Goal: Information Seeking & Learning: Learn about a topic

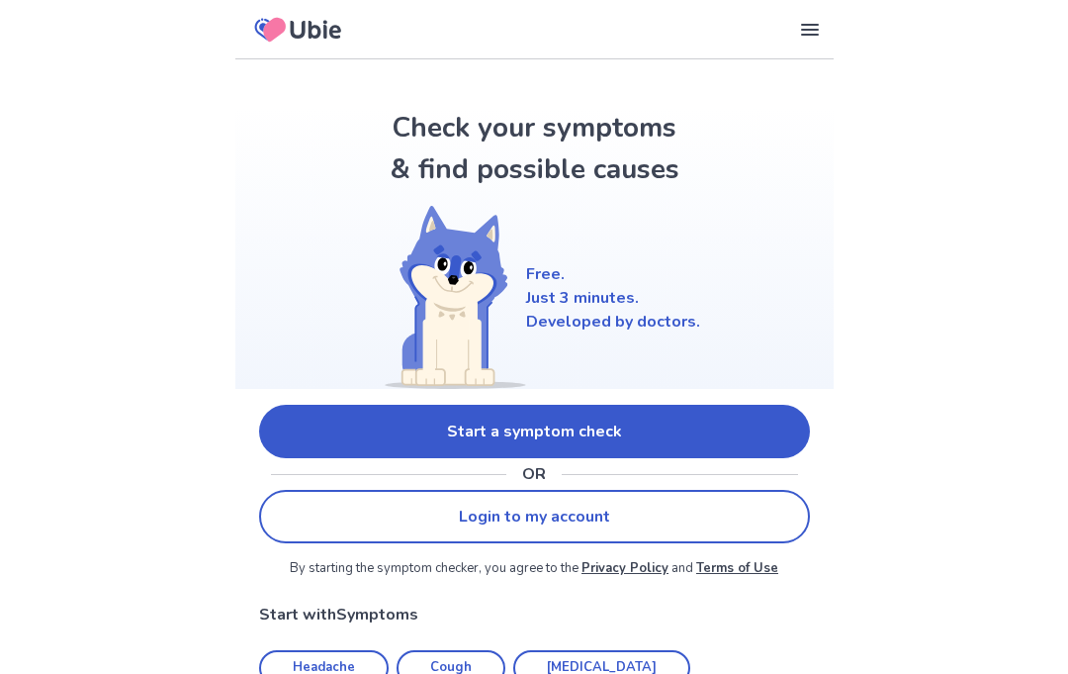
click at [295, 423] on link "Start a symptom check" at bounding box center [534, 431] width 551 height 53
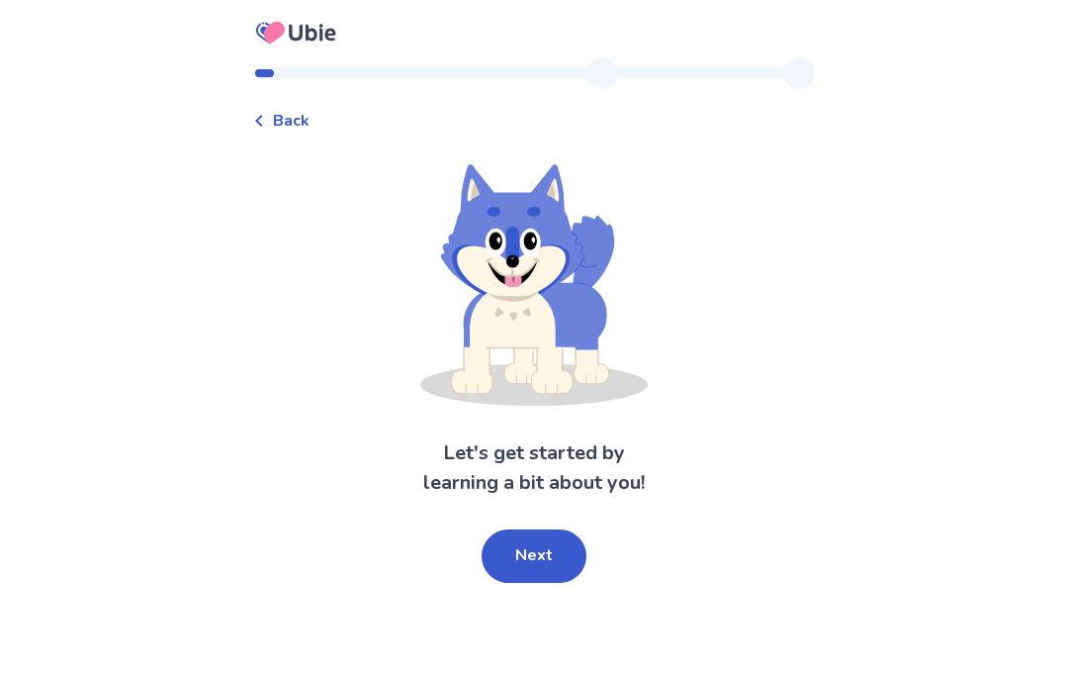
click at [528, 542] on button "Next" at bounding box center [534, 555] width 105 height 53
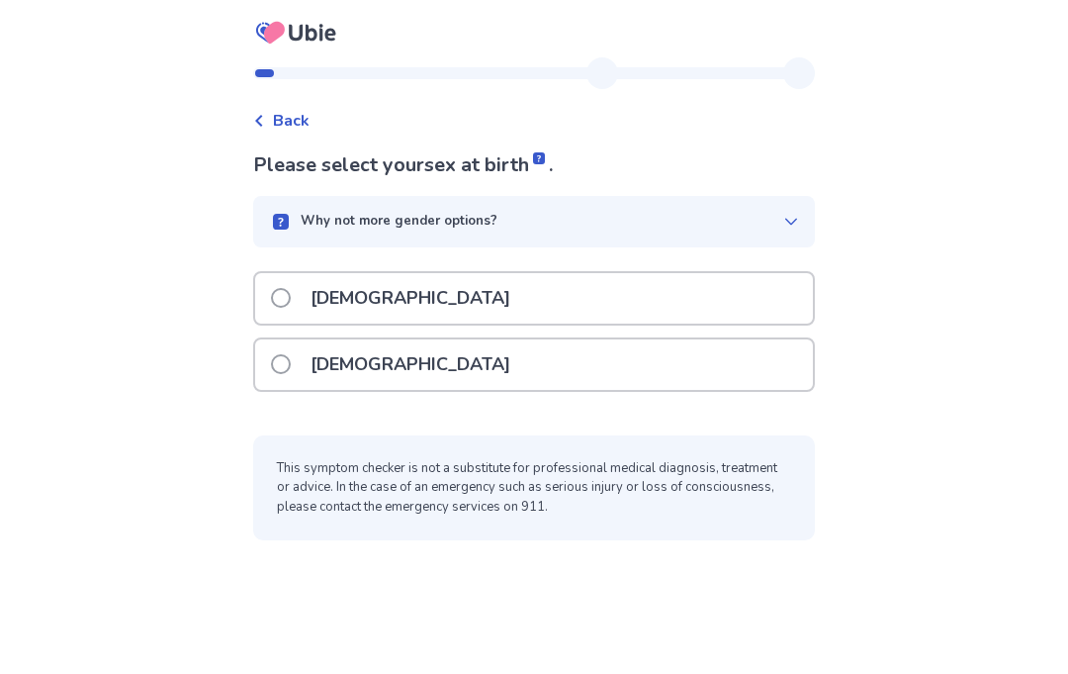
click at [291, 295] on span at bounding box center [281, 298] width 20 height 20
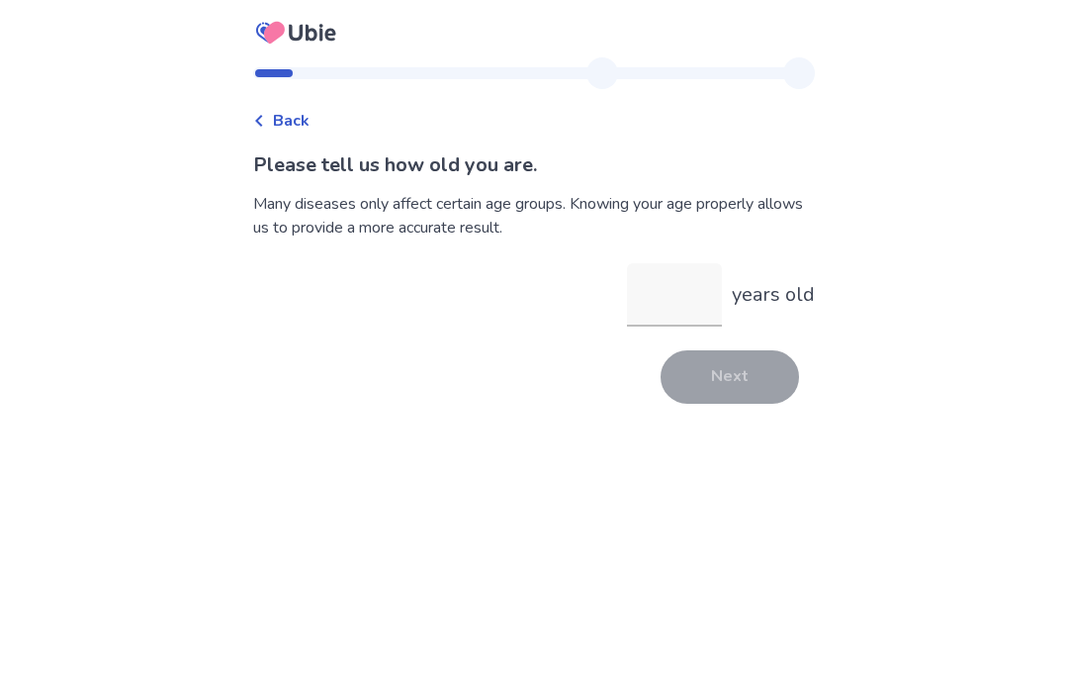
click at [690, 290] on input "years old" at bounding box center [674, 294] width 95 height 63
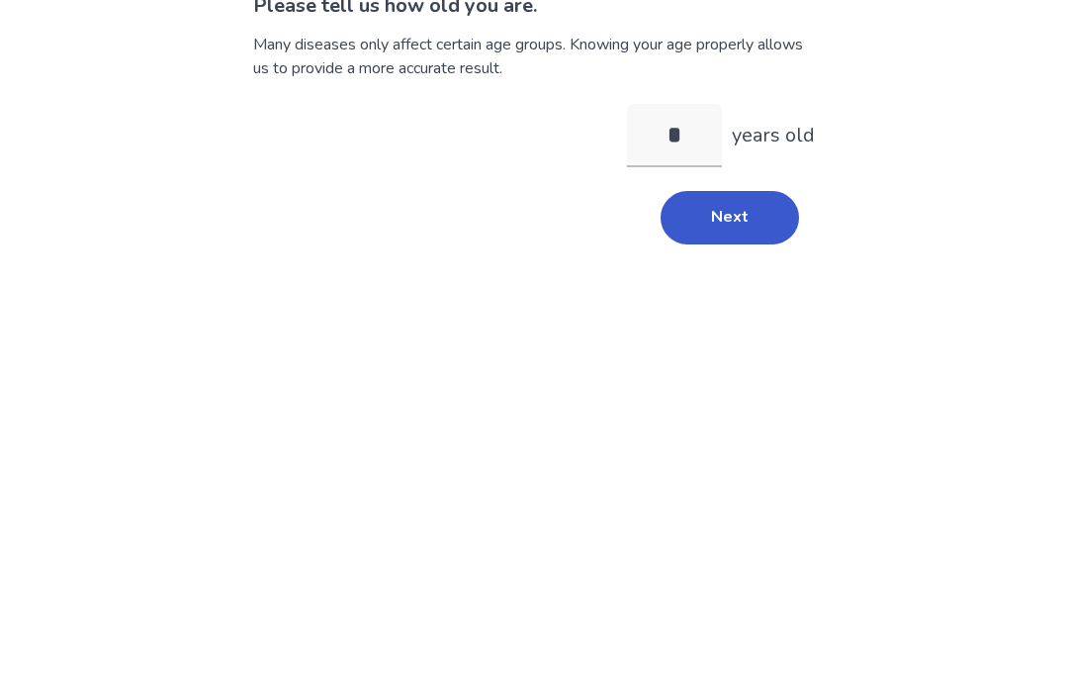
type input "**"
click at [721, 350] on button "Next" at bounding box center [730, 376] width 139 height 53
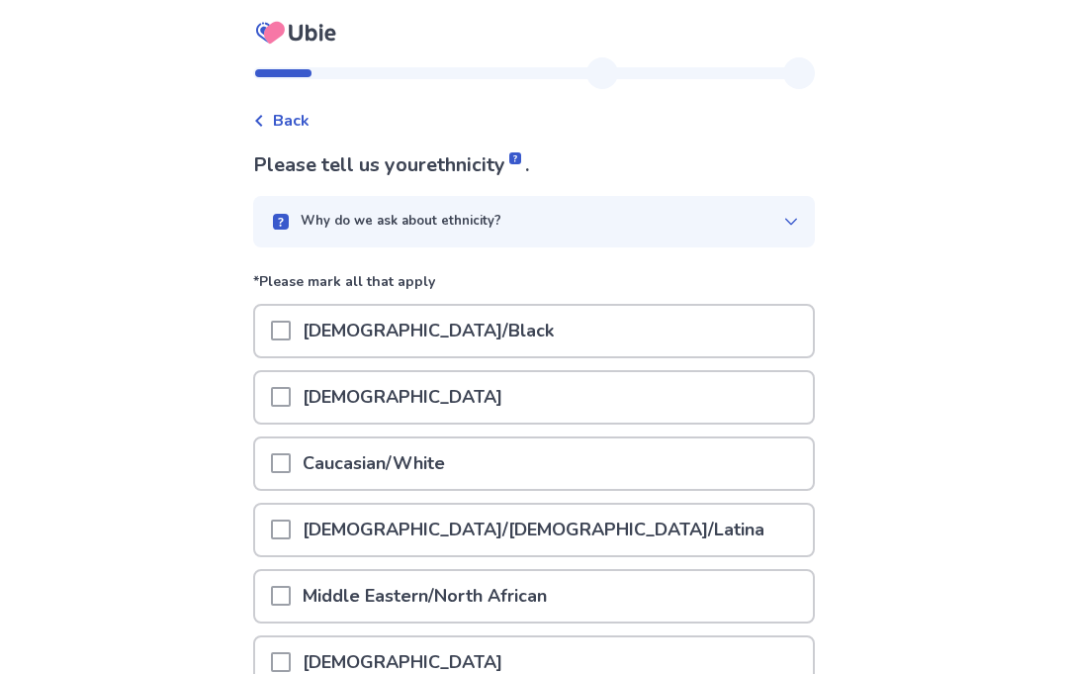
click at [283, 473] on div at bounding box center [281, 463] width 20 height 50
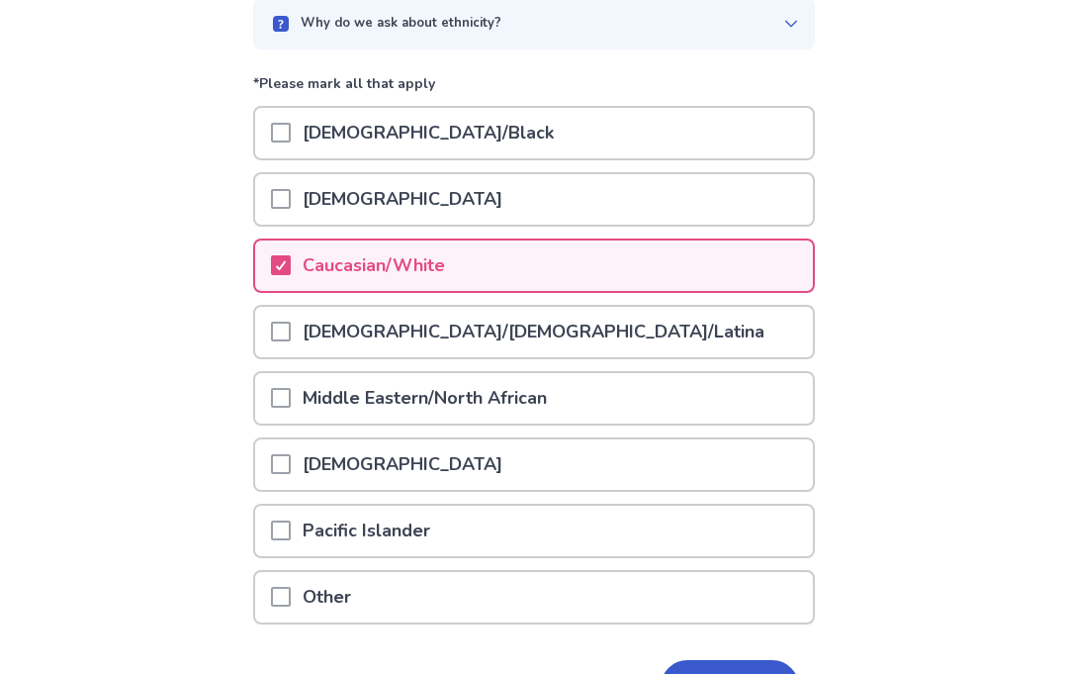
scroll to position [235, 0]
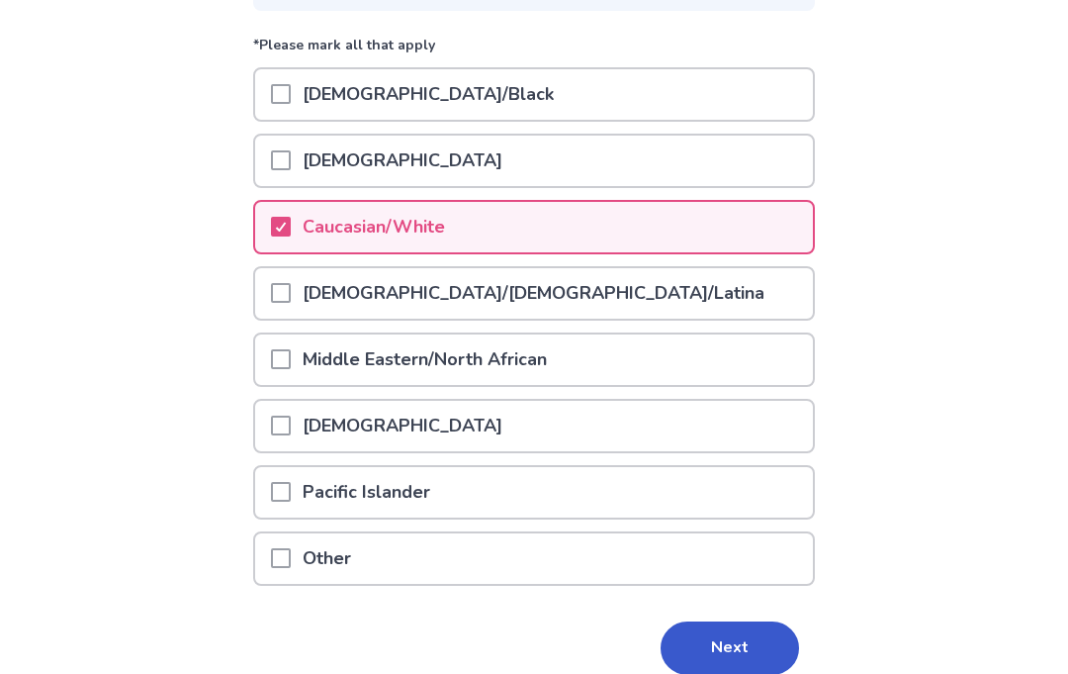
click at [750, 654] on button "Next" at bounding box center [730, 648] width 139 height 53
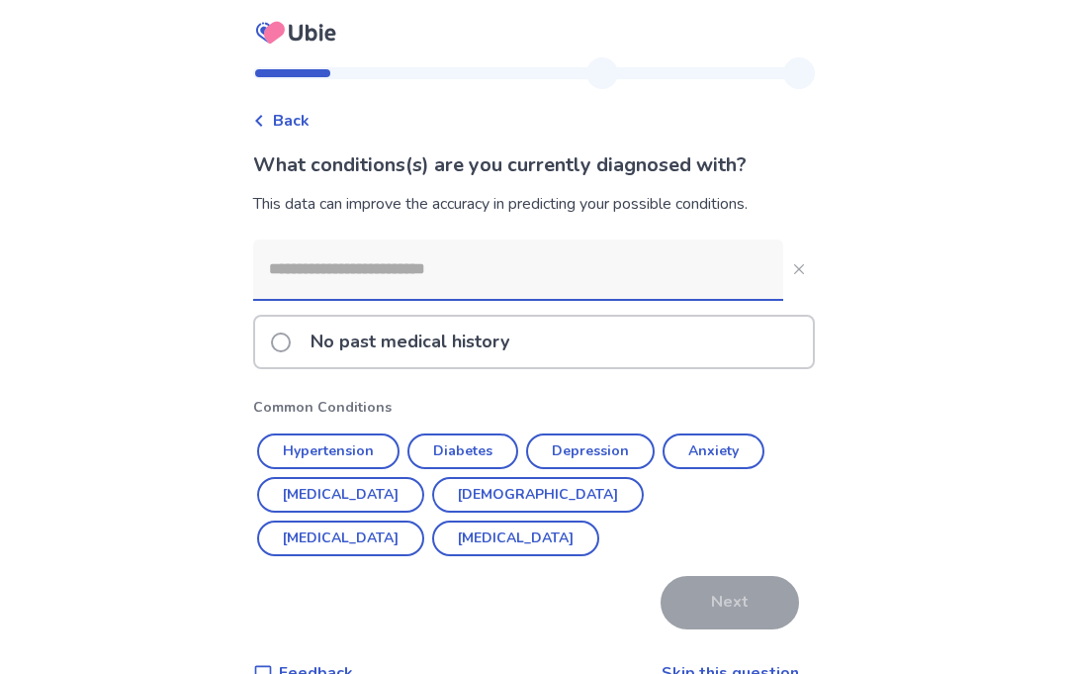
click at [291, 337] on span at bounding box center [281, 342] width 20 height 20
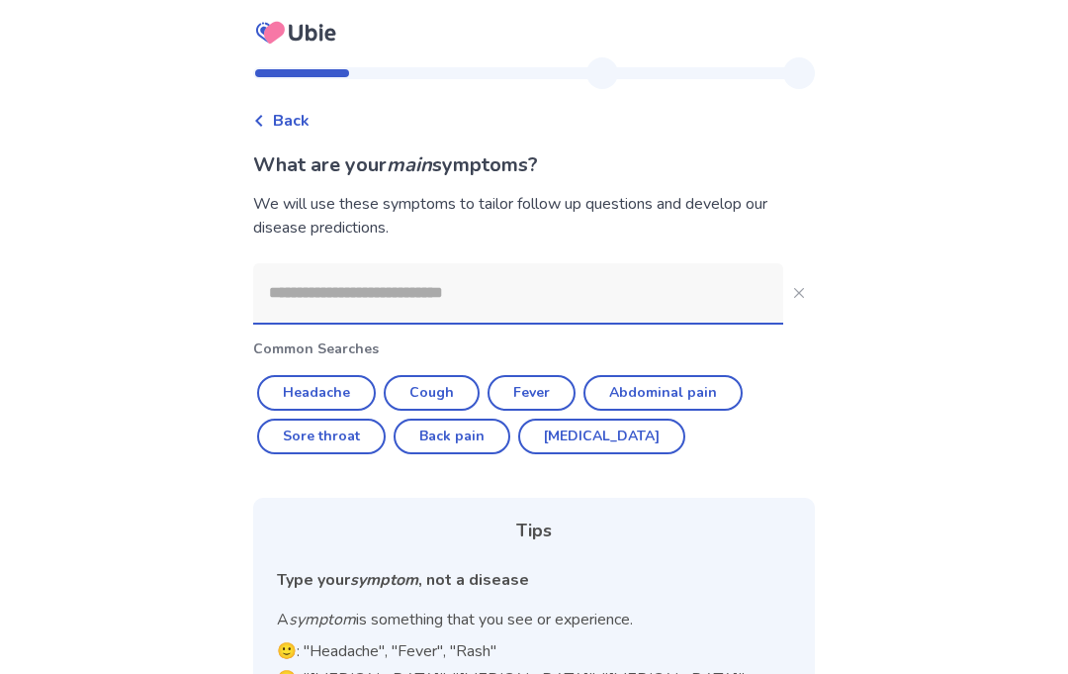
click at [297, 297] on input at bounding box center [518, 292] width 530 height 59
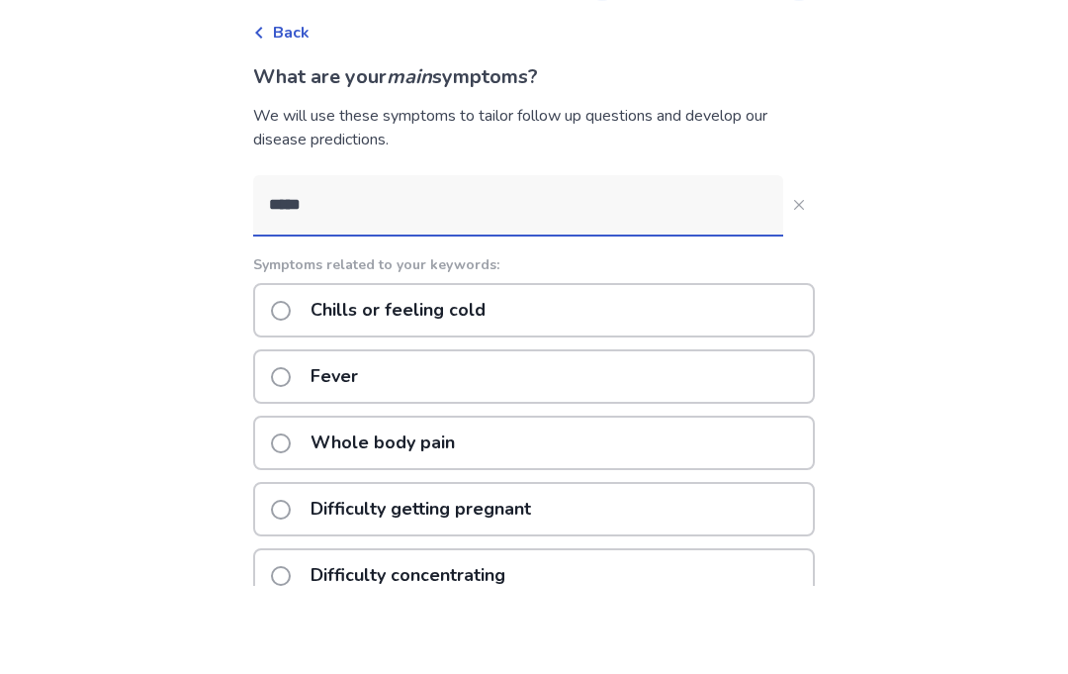
type input "******"
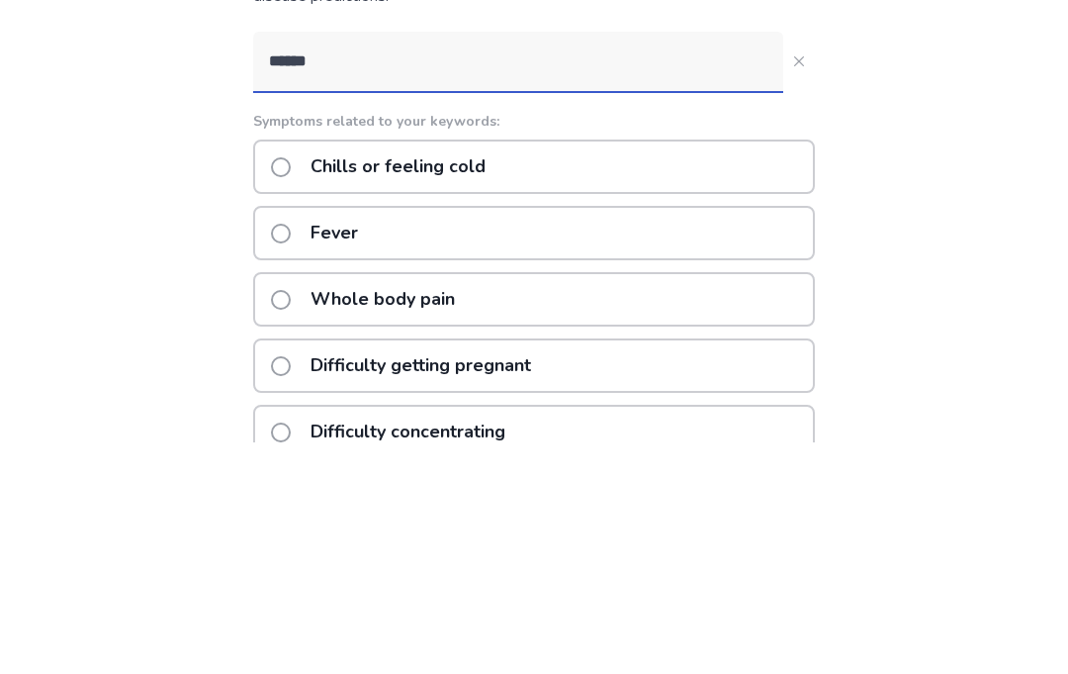
click at [291, 389] on span at bounding box center [281, 399] width 20 height 20
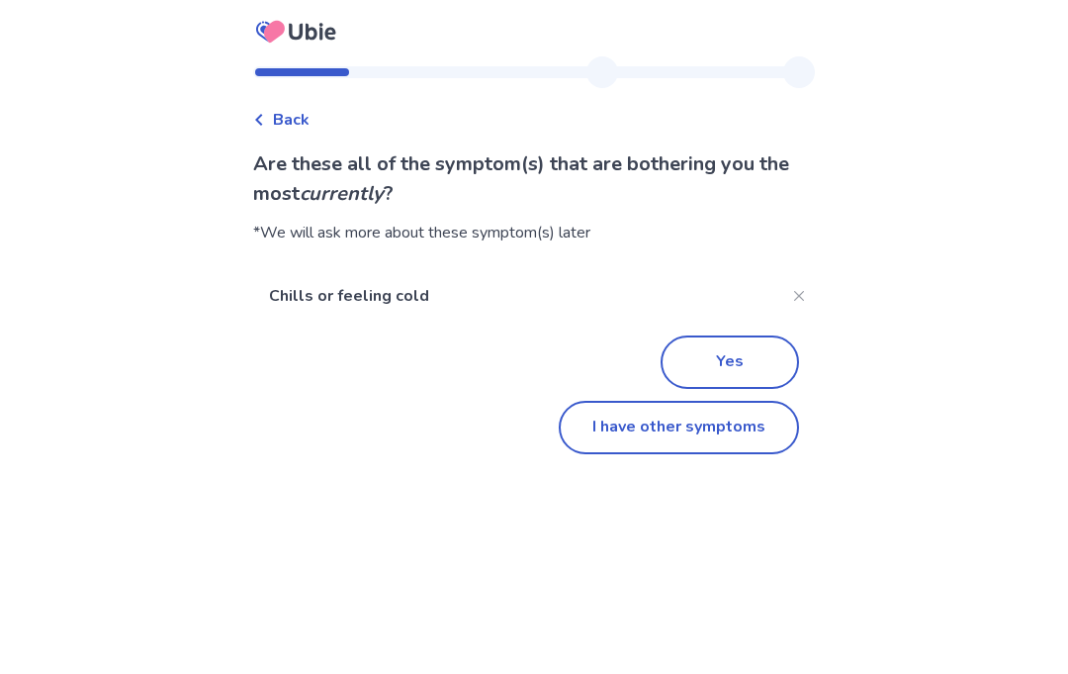
click at [715, 360] on button "Yes" at bounding box center [730, 362] width 139 height 53
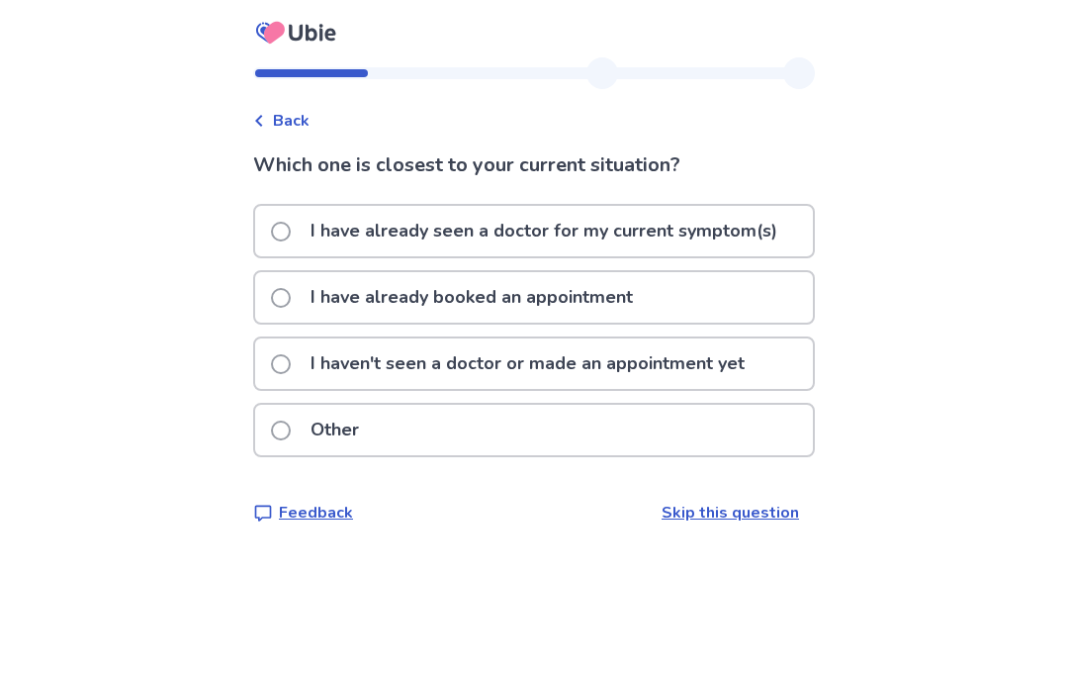
click at [297, 124] on span "Back" at bounding box center [291, 121] width 37 height 24
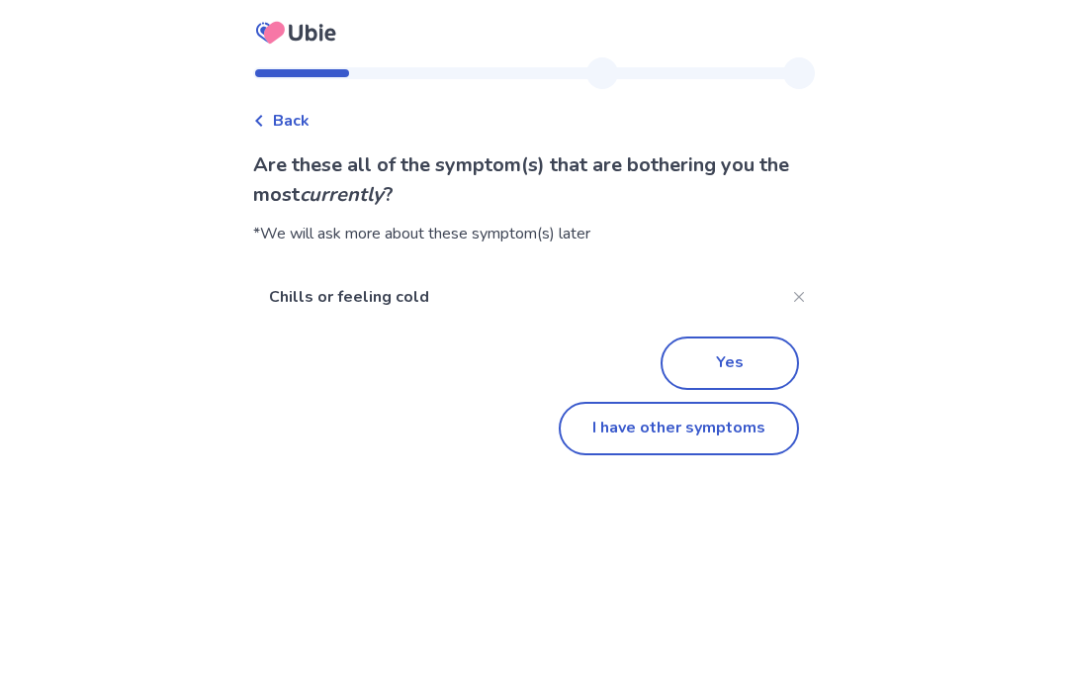
click at [625, 413] on button "I have other symptoms" at bounding box center [679, 428] width 240 height 53
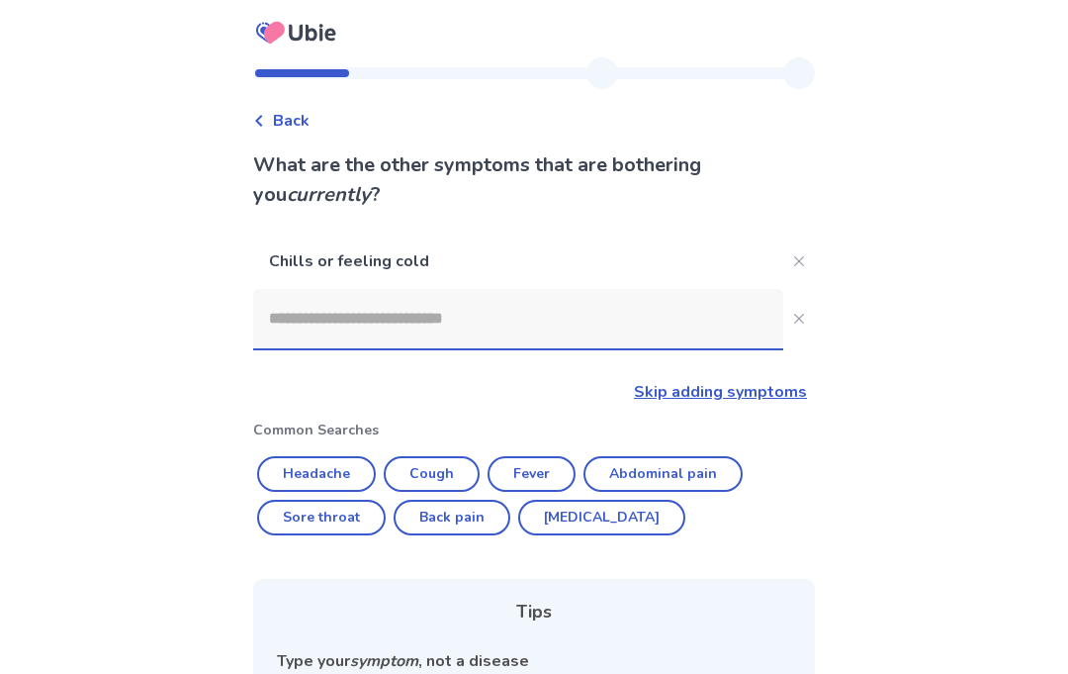
scroll to position [272, 0]
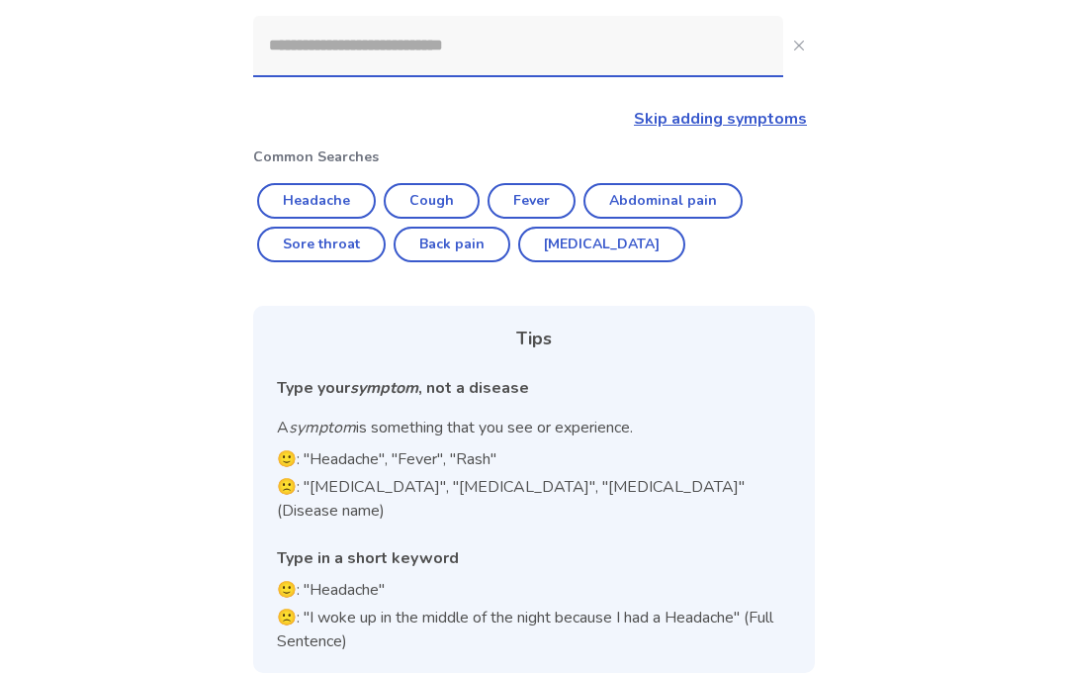
click at [316, 61] on input at bounding box center [518, 46] width 530 height 59
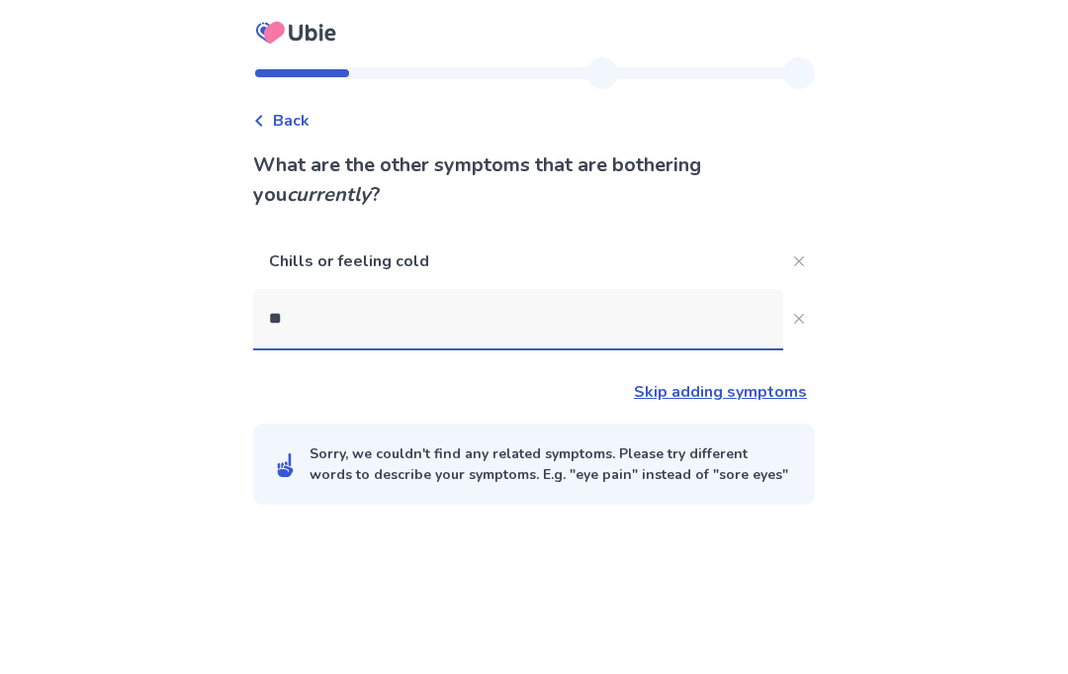
scroll to position [88, 0]
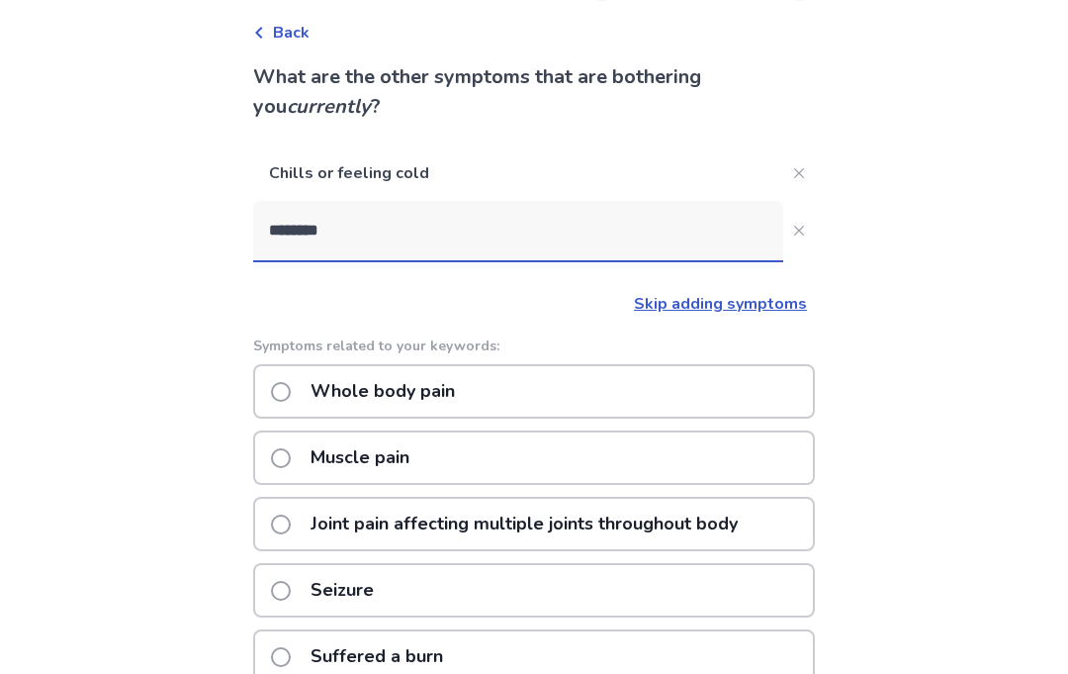
type input "*********"
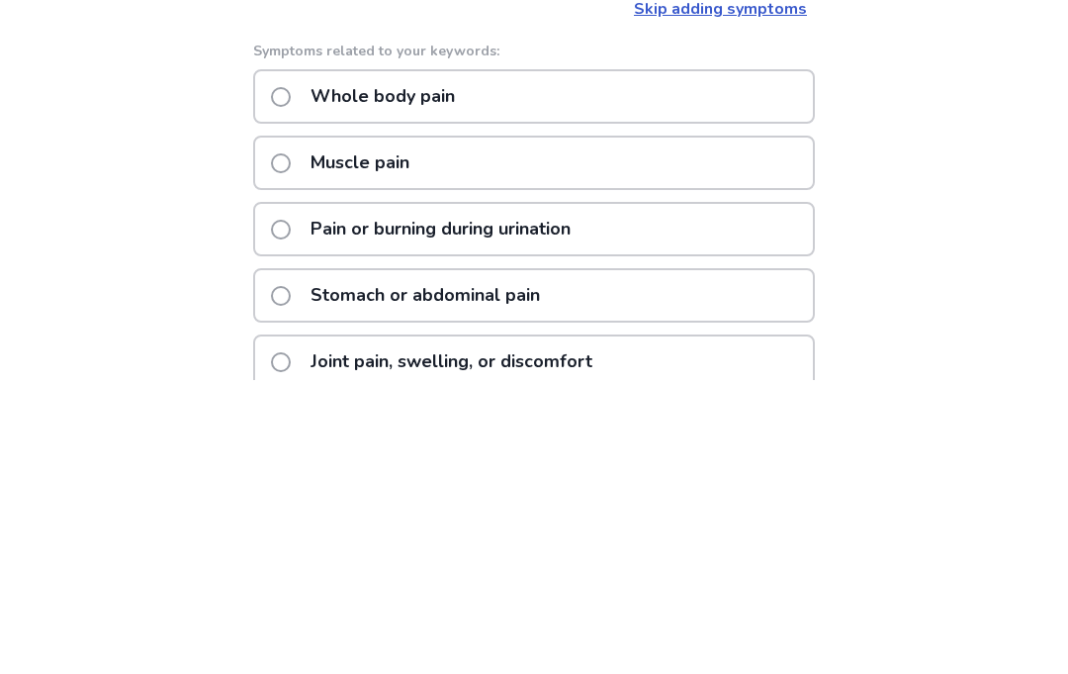
click at [290, 382] on span at bounding box center [281, 392] width 20 height 20
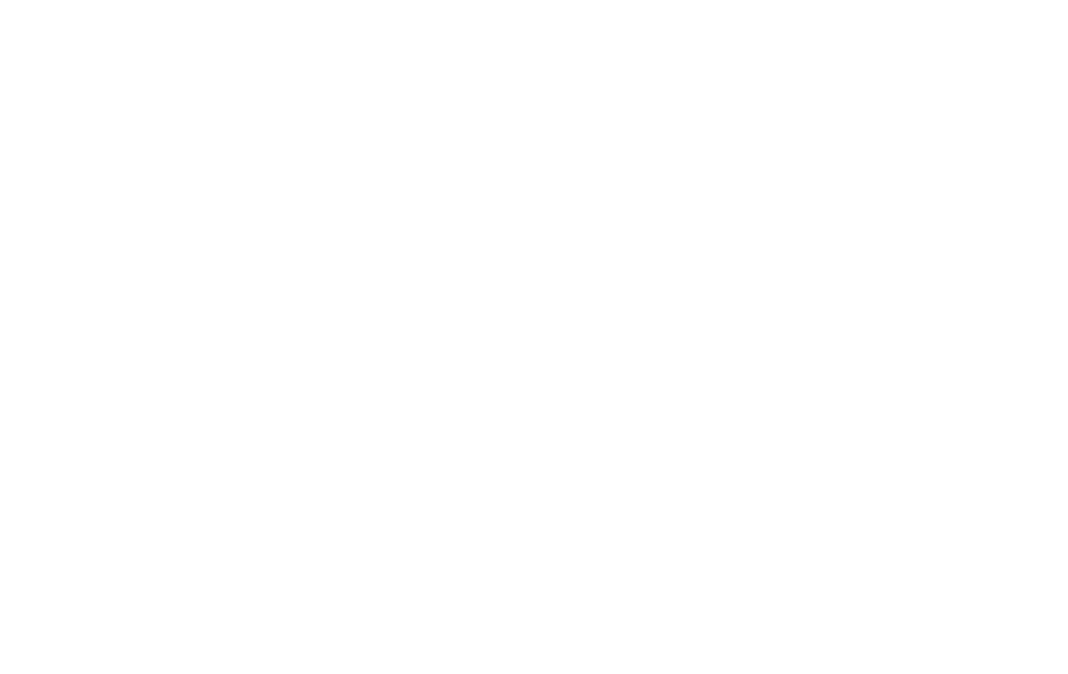
scroll to position [1, 0]
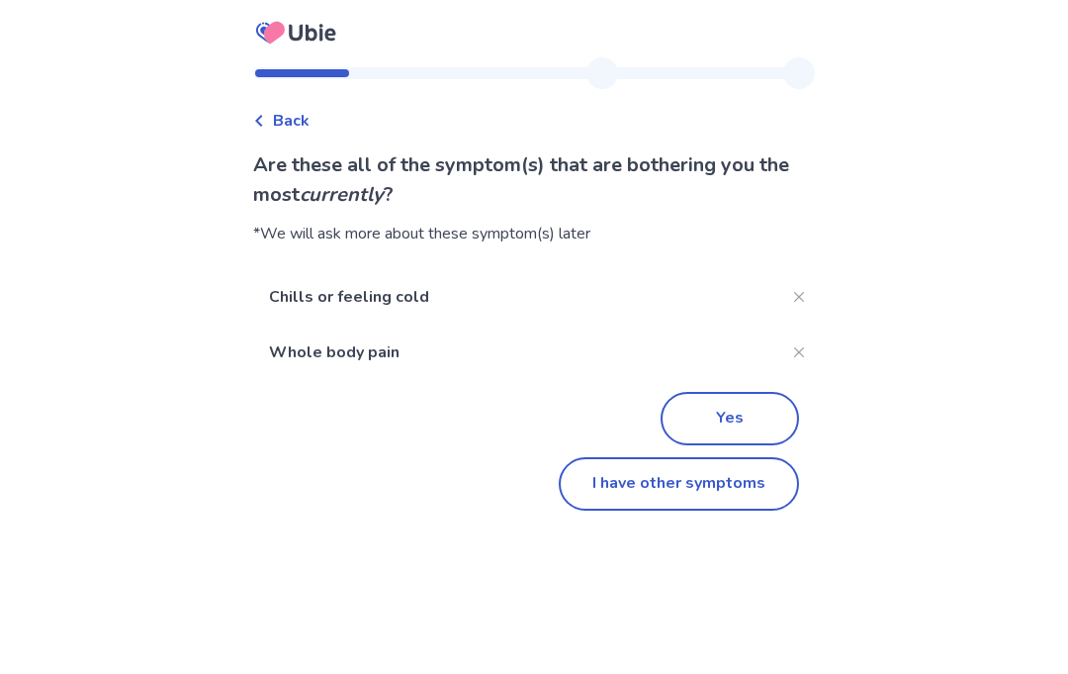
click at [607, 470] on button "I have other symptoms" at bounding box center [679, 483] width 240 height 53
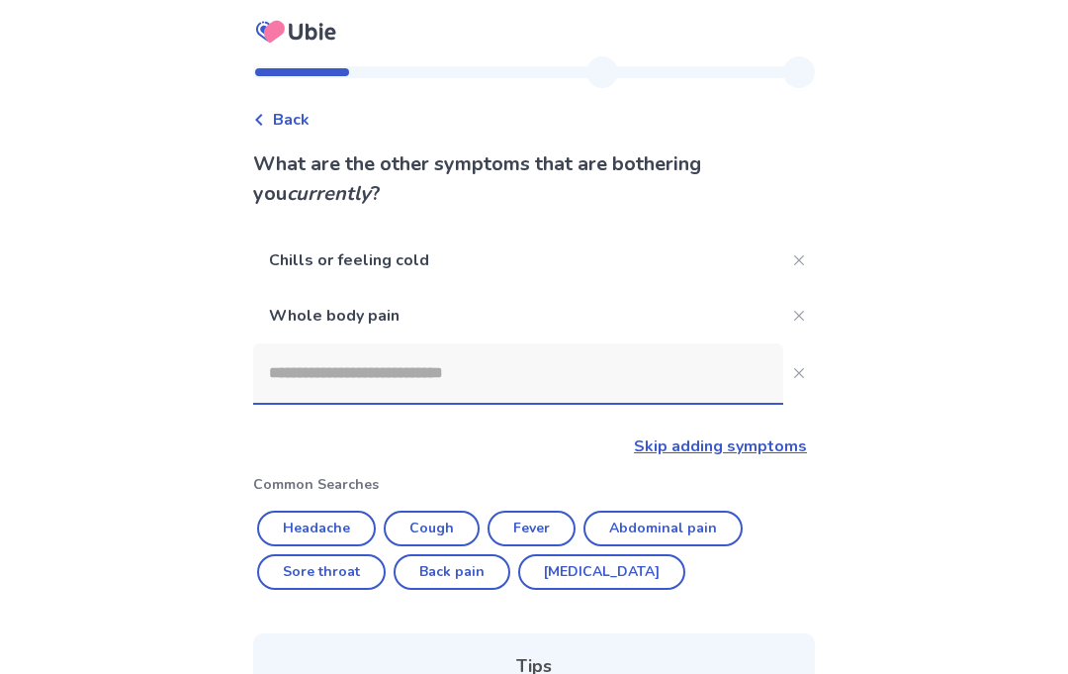
scroll to position [327, 0]
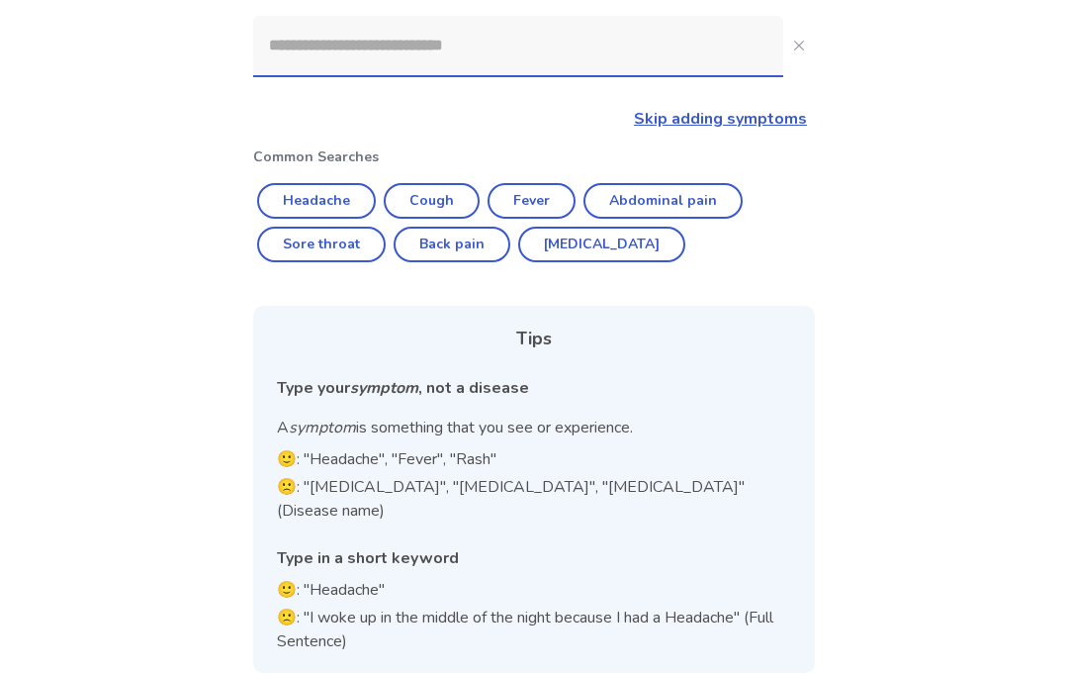
click at [328, 43] on input at bounding box center [518, 46] width 530 height 59
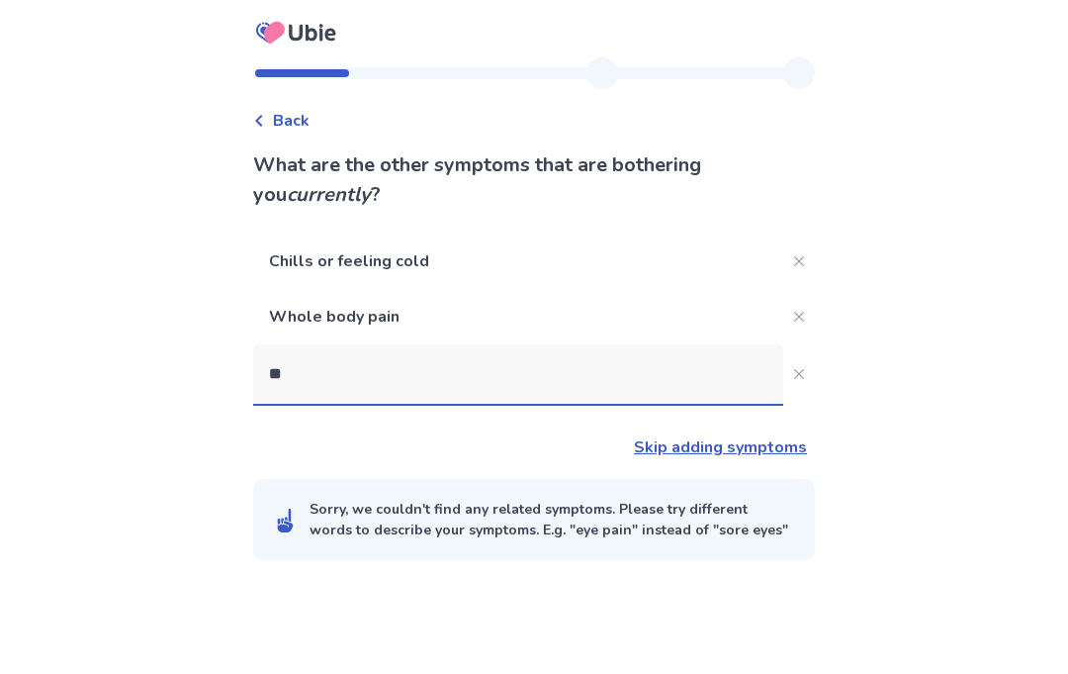
scroll to position [88, 0]
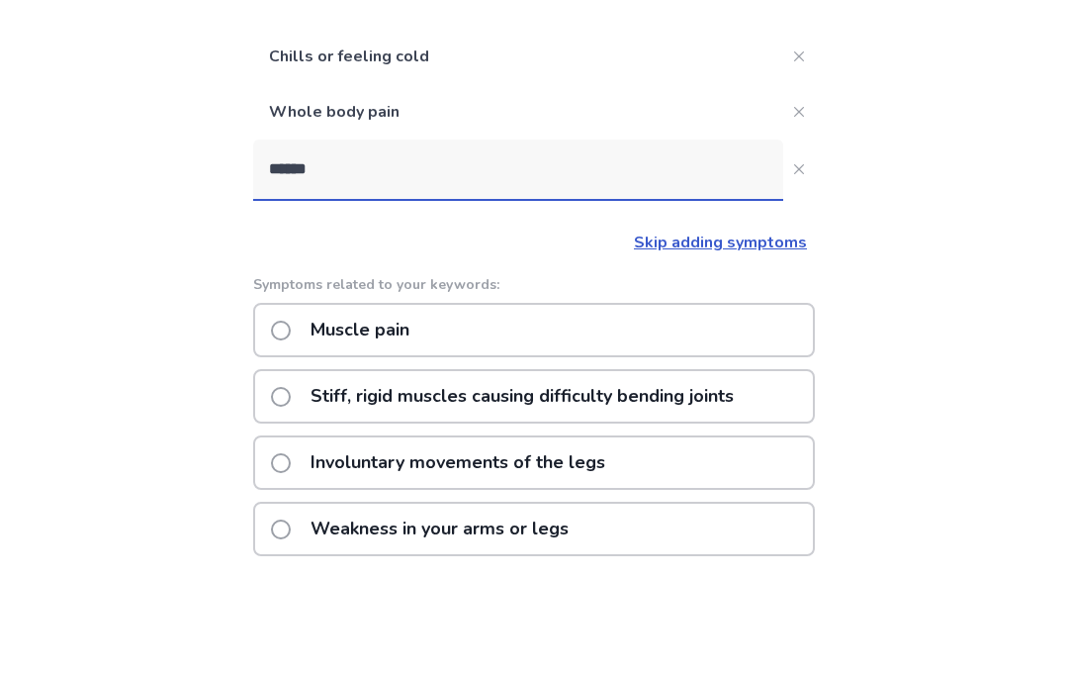
type input "******"
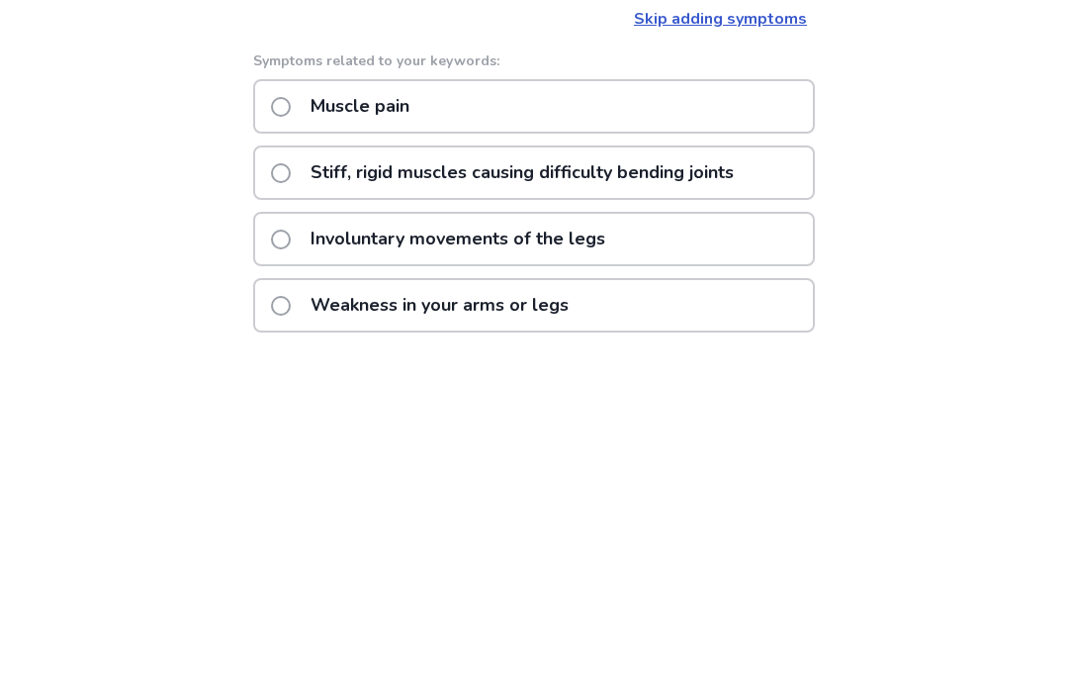
click at [291, 437] on span at bounding box center [281, 447] width 20 height 20
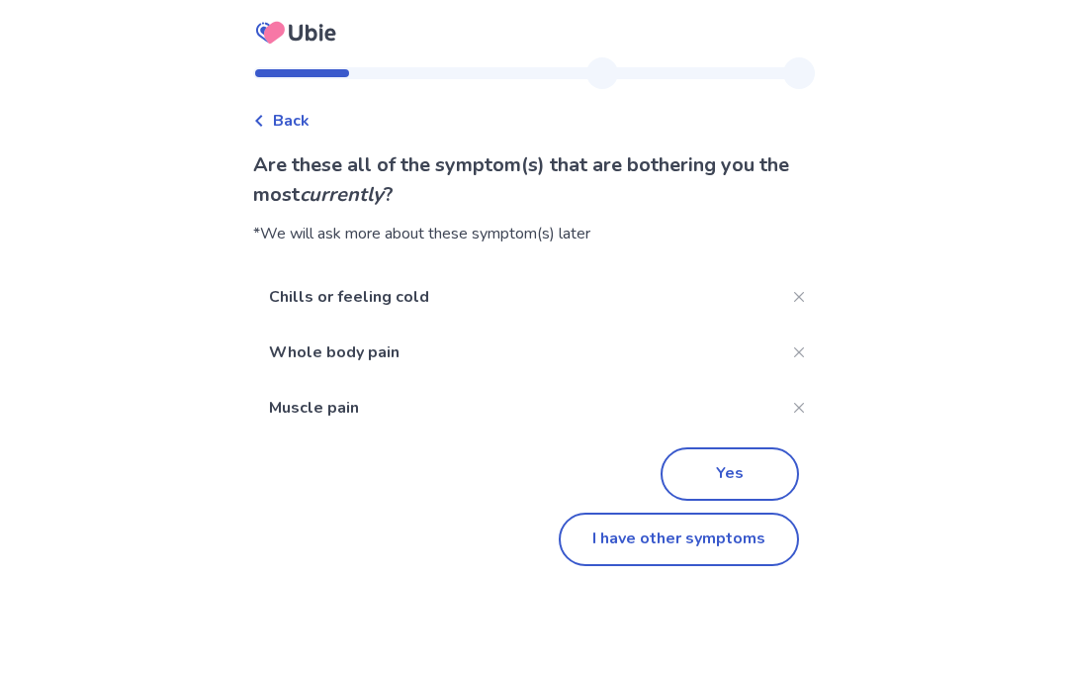
click at [722, 466] on button "Yes" at bounding box center [730, 473] width 139 height 53
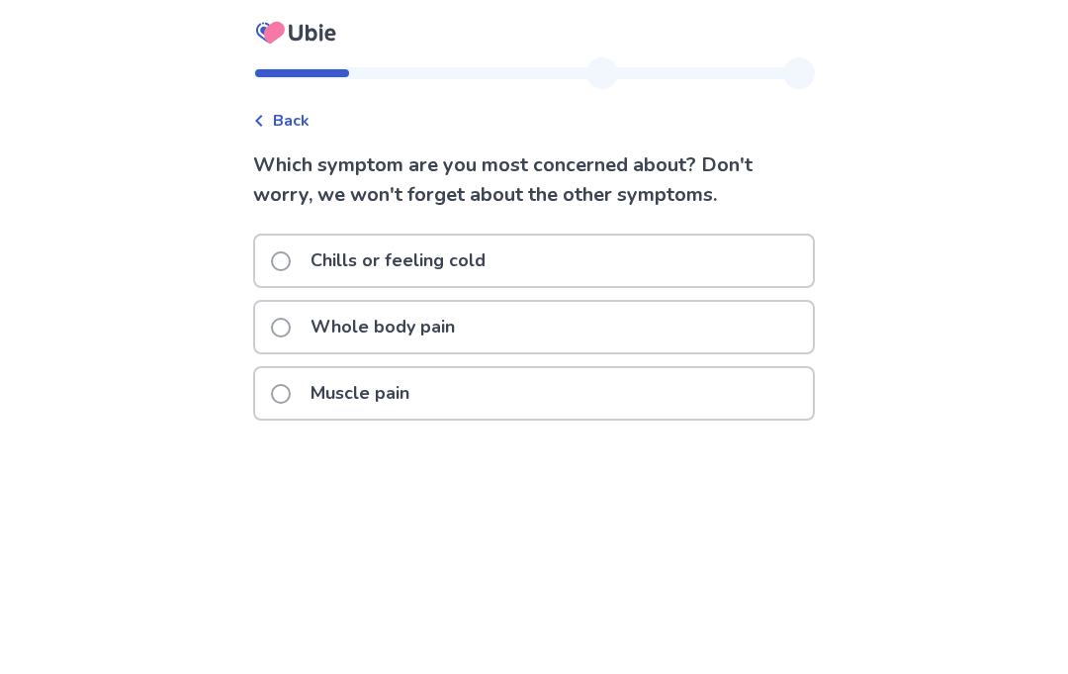
click at [304, 261] on label "Chills or feeling cold" at bounding box center [384, 260] width 227 height 50
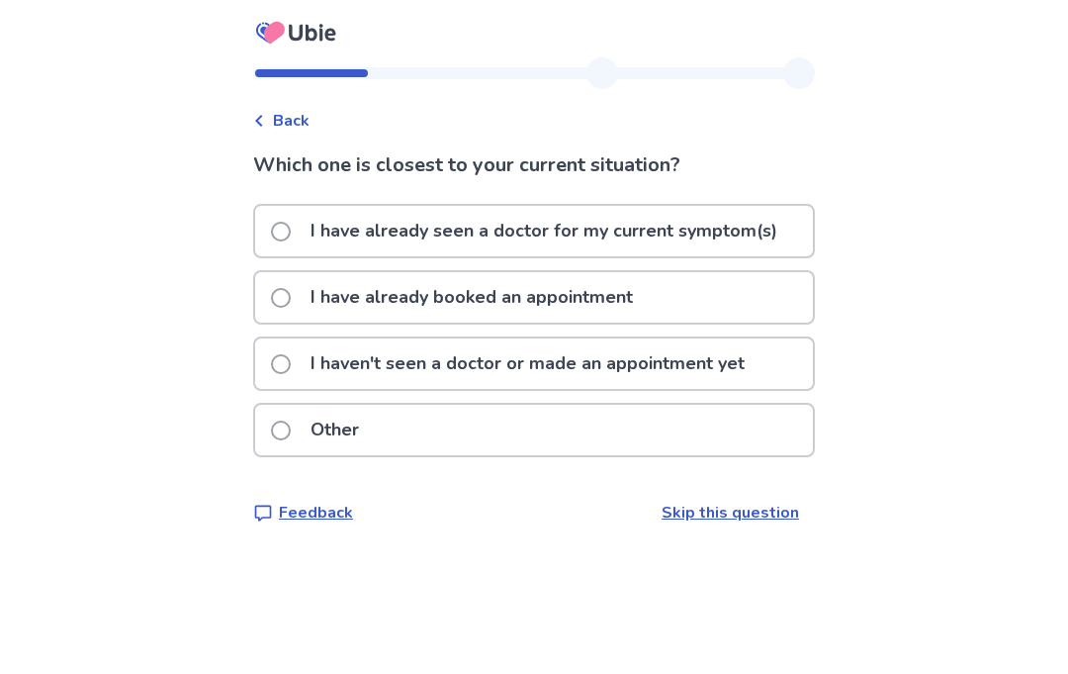
click at [291, 364] on span at bounding box center [281, 364] width 20 height 20
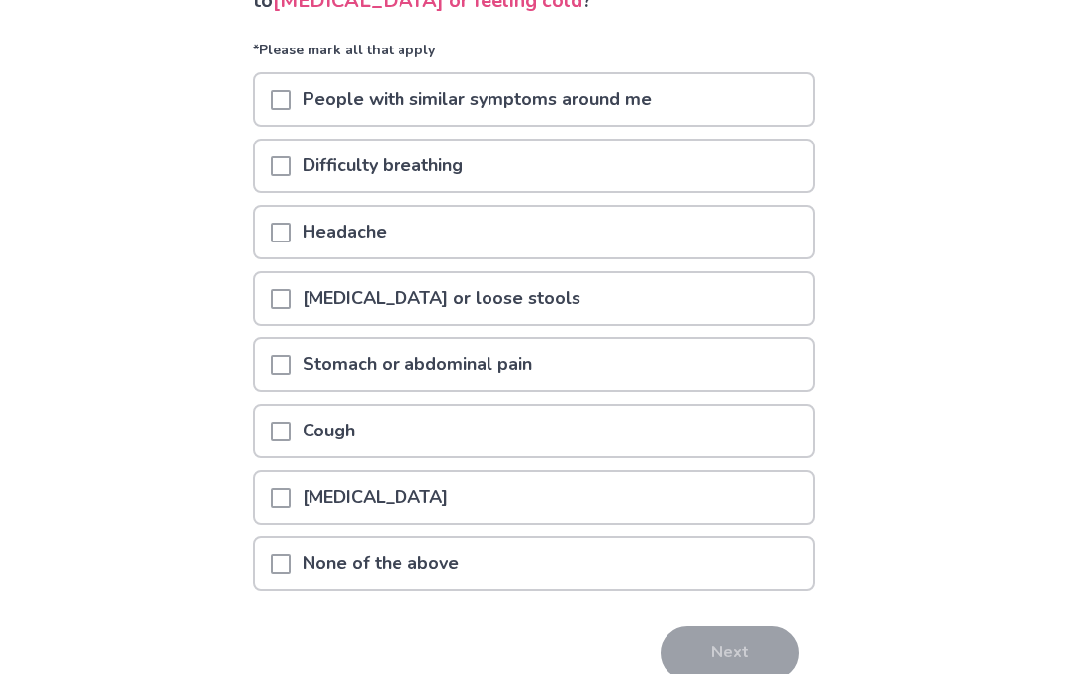
scroll to position [199, 0]
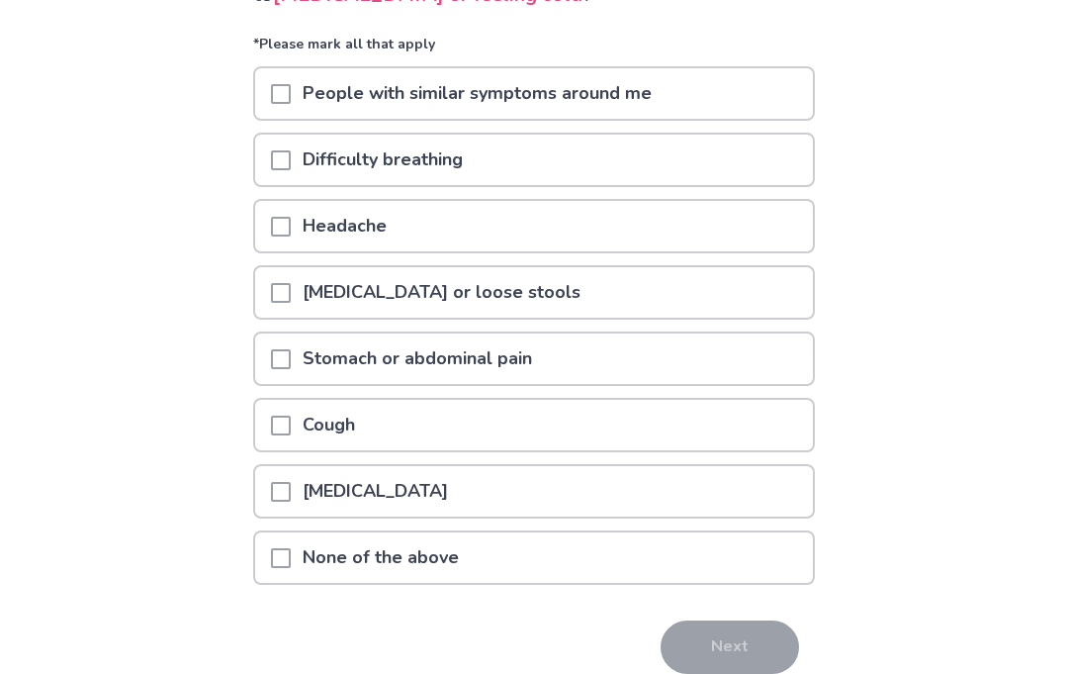
click at [291, 419] on span at bounding box center [281, 427] width 20 height 20
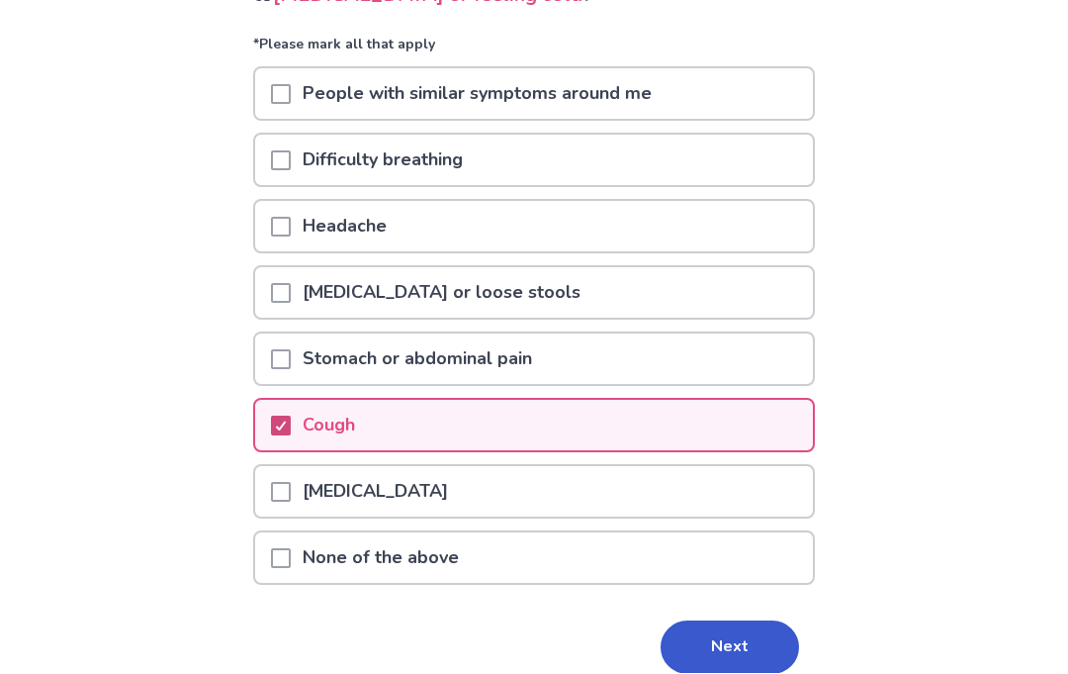
click at [730, 634] on button "Next" at bounding box center [730, 647] width 139 height 53
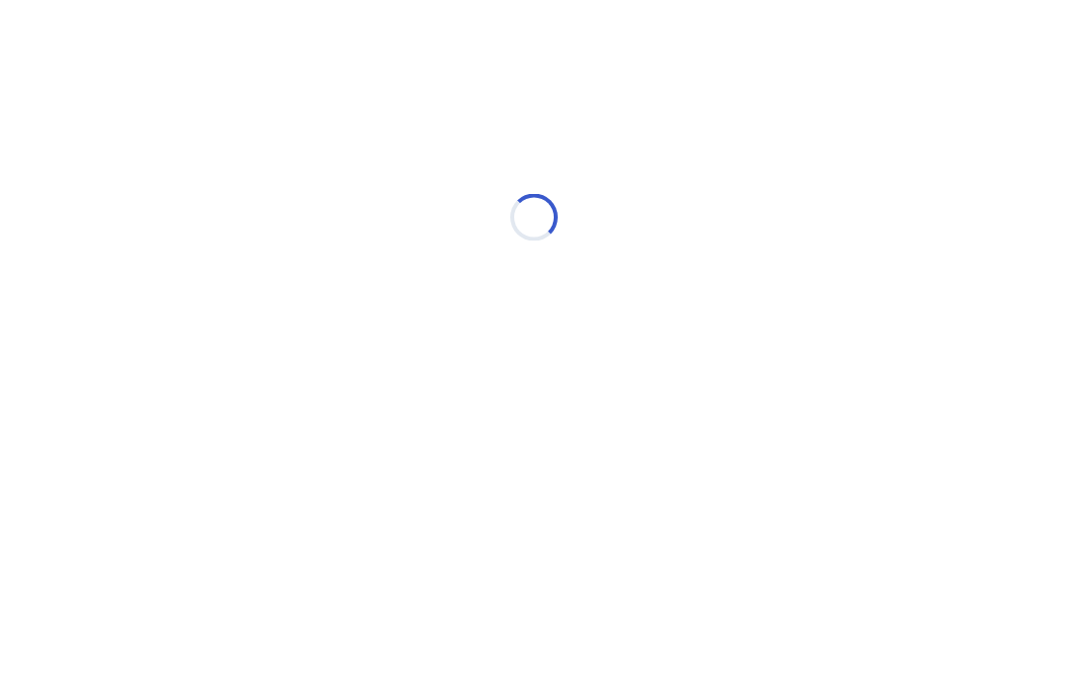
scroll to position [0, 0]
select select "*"
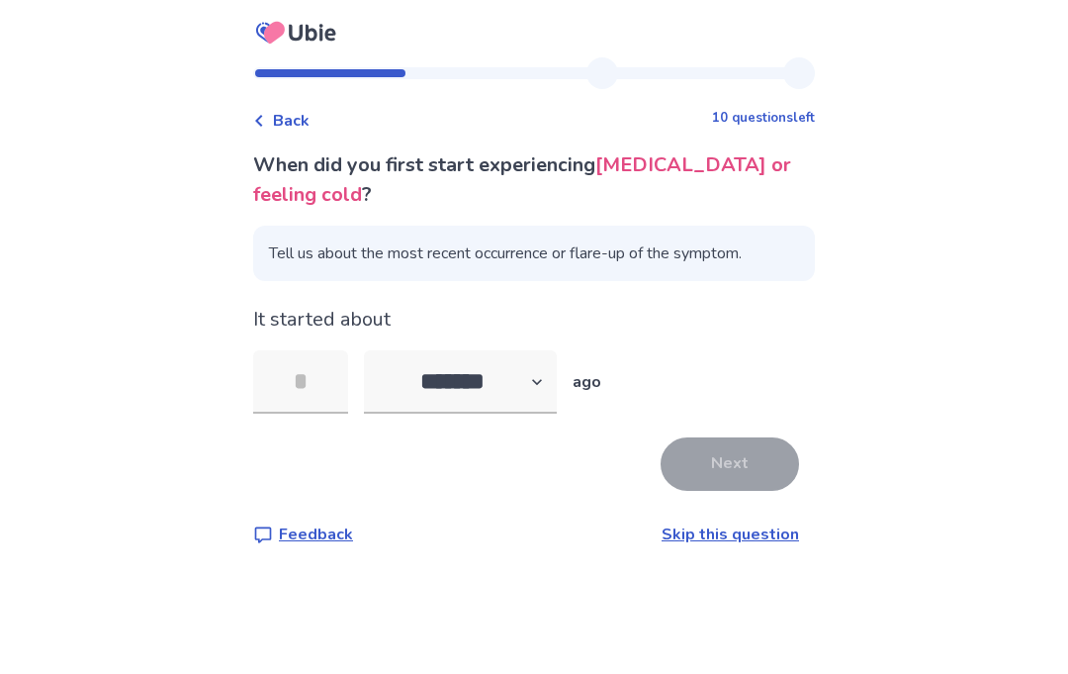
click at [311, 377] on input "tel" at bounding box center [300, 381] width 95 height 63
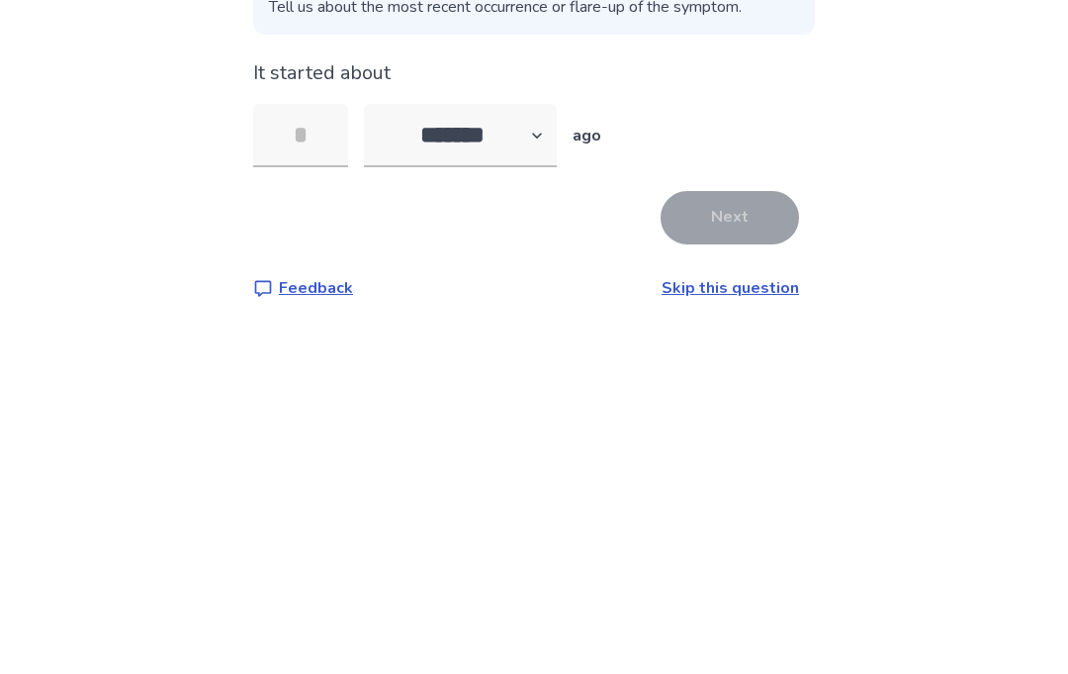
type input "*"
click at [705, 437] on button "Next" at bounding box center [730, 463] width 139 height 53
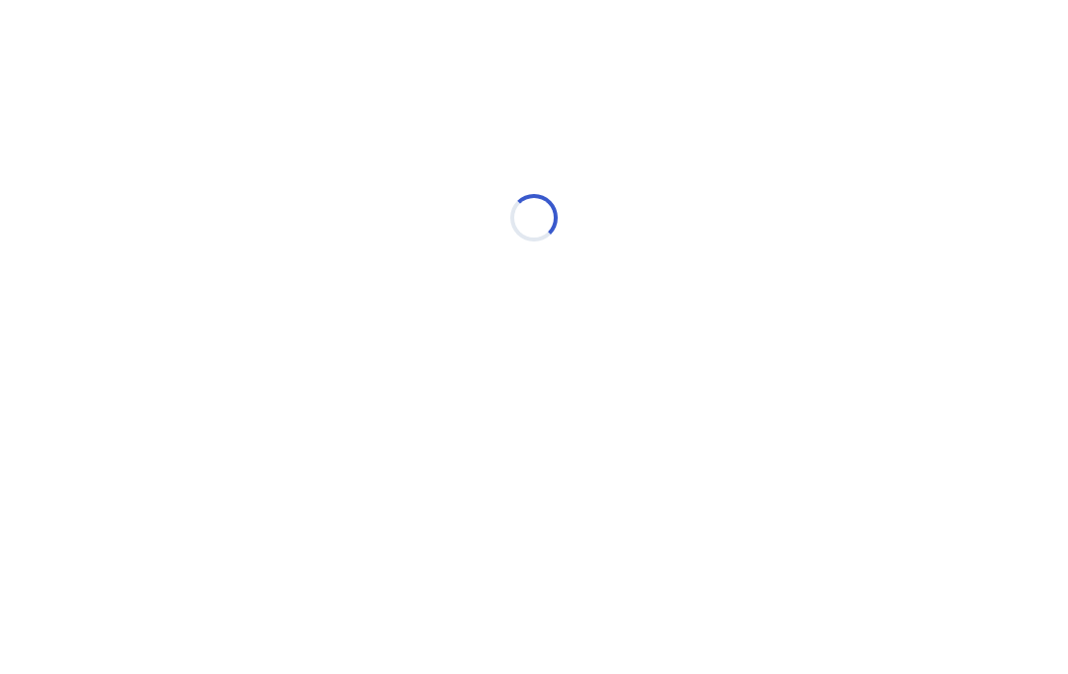
select select "*"
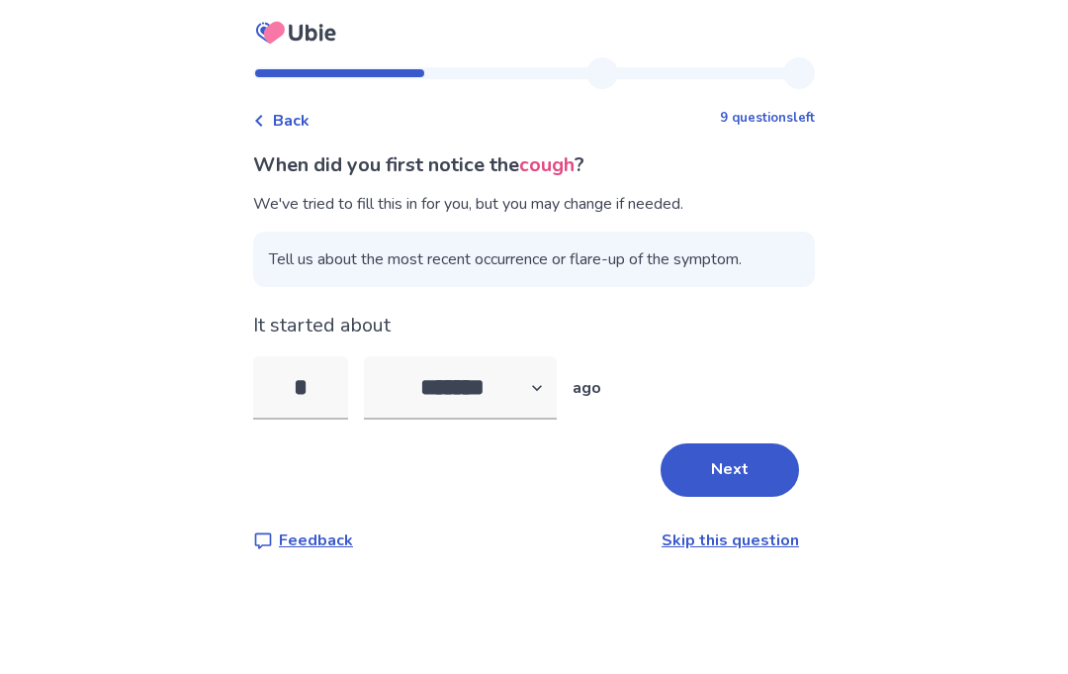
click at [328, 383] on input "*" at bounding box center [300, 387] width 95 height 63
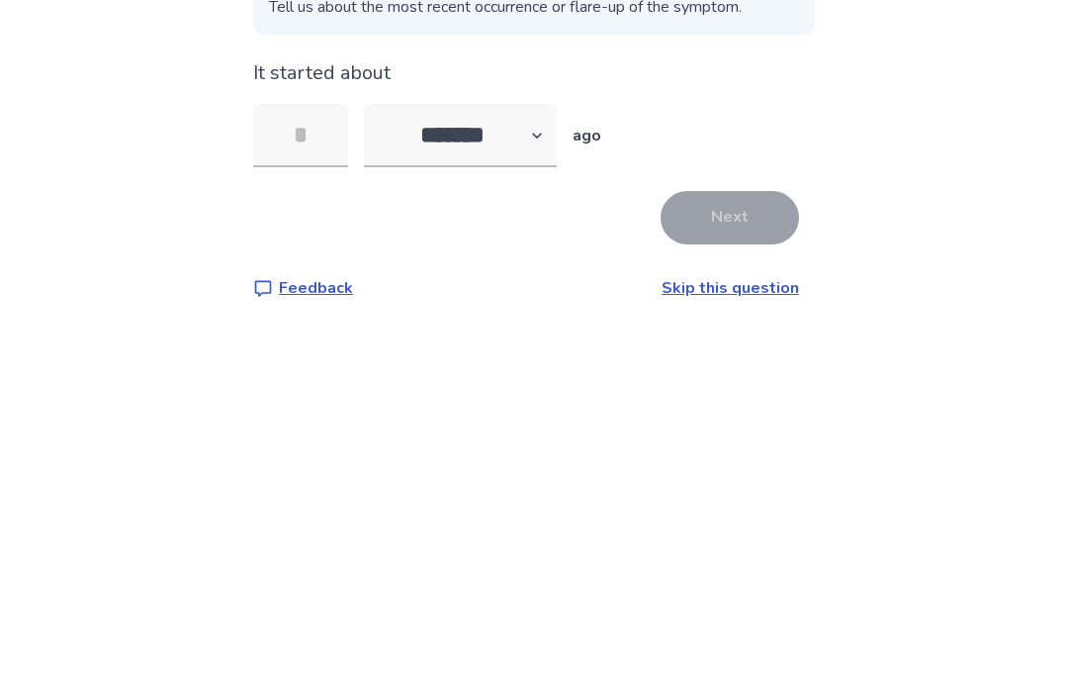
type input "*"
click at [704, 443] on button "Next" at bounding box center [730, 469] width 139 height 53
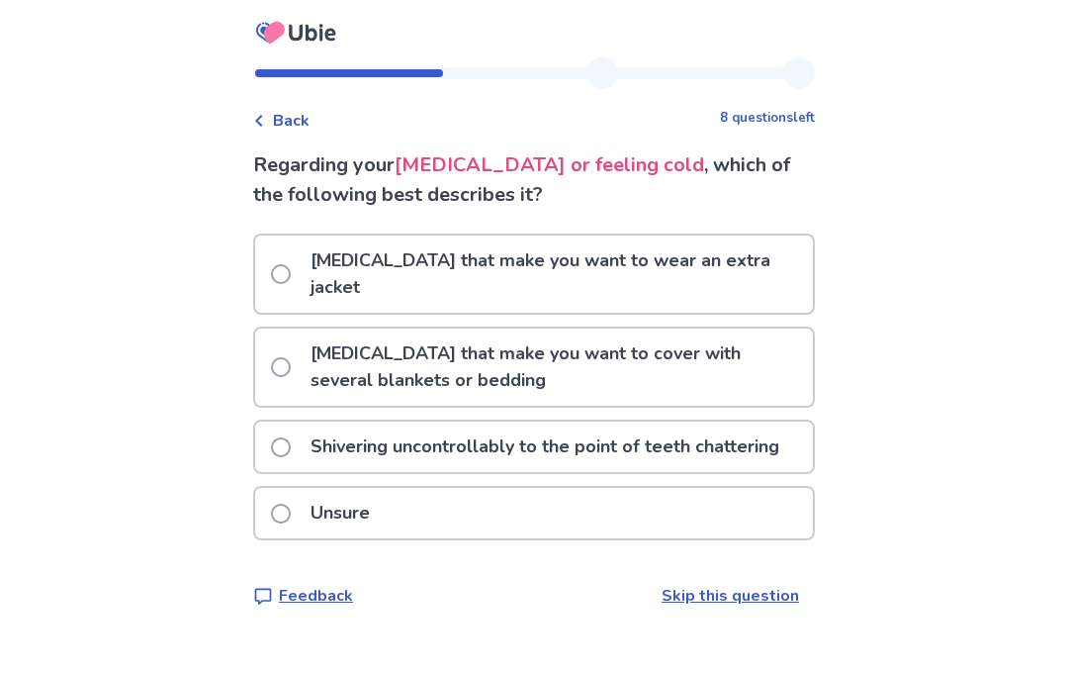
click at [291, 357] on span at bounding box center [281, 367] width 20 height 20
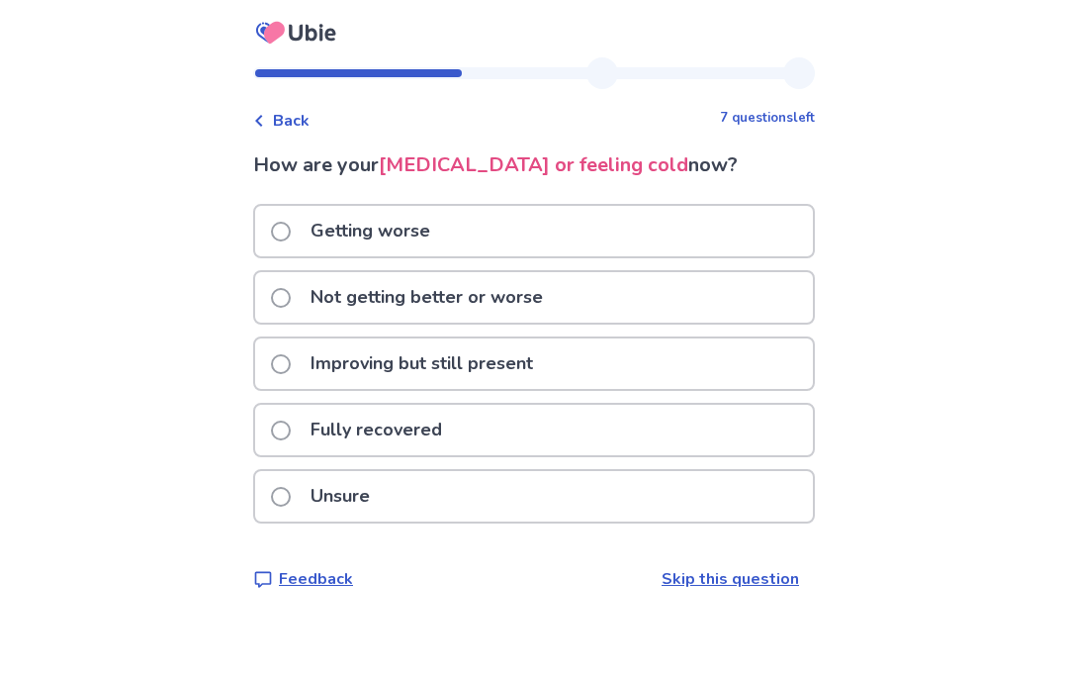
click at [306, 299] on label "Not getting better or worse" at bounding box center [413, 297] width 284 height 50
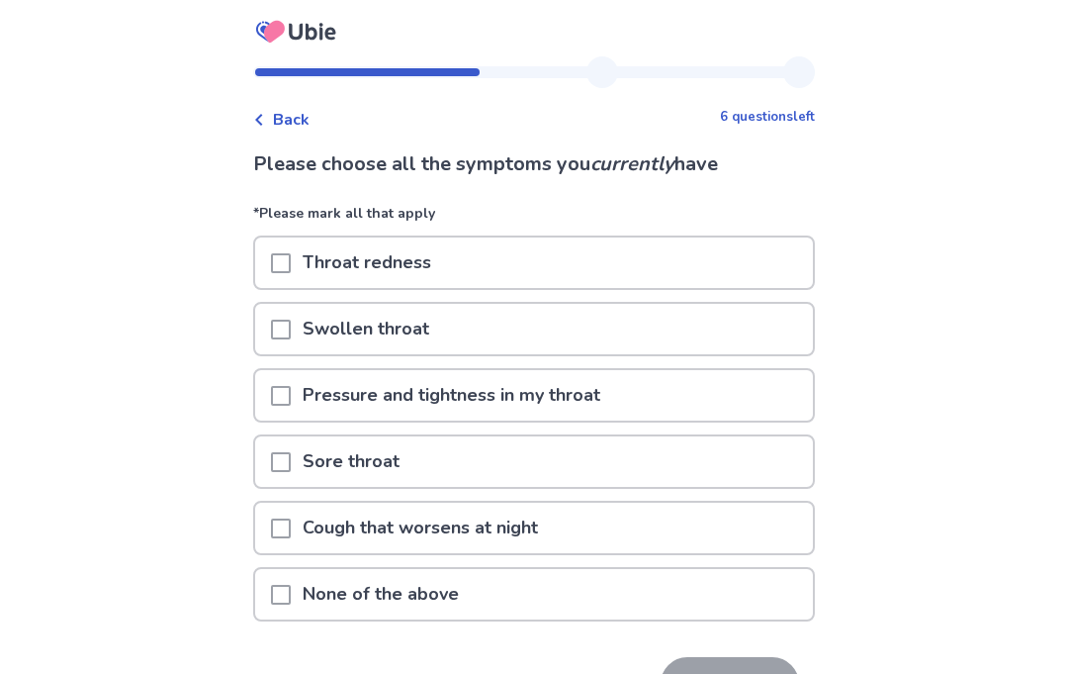
scroll to position [37, 0]
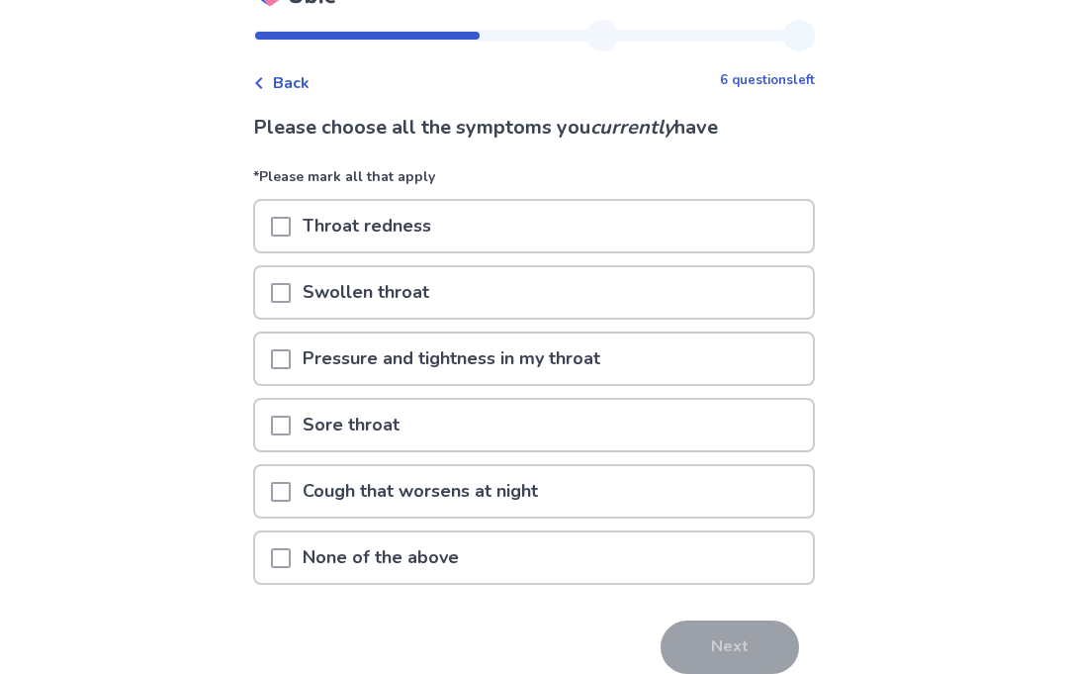
click at [285, 561] on span at bounding box center [281, 559] width 20 height 20
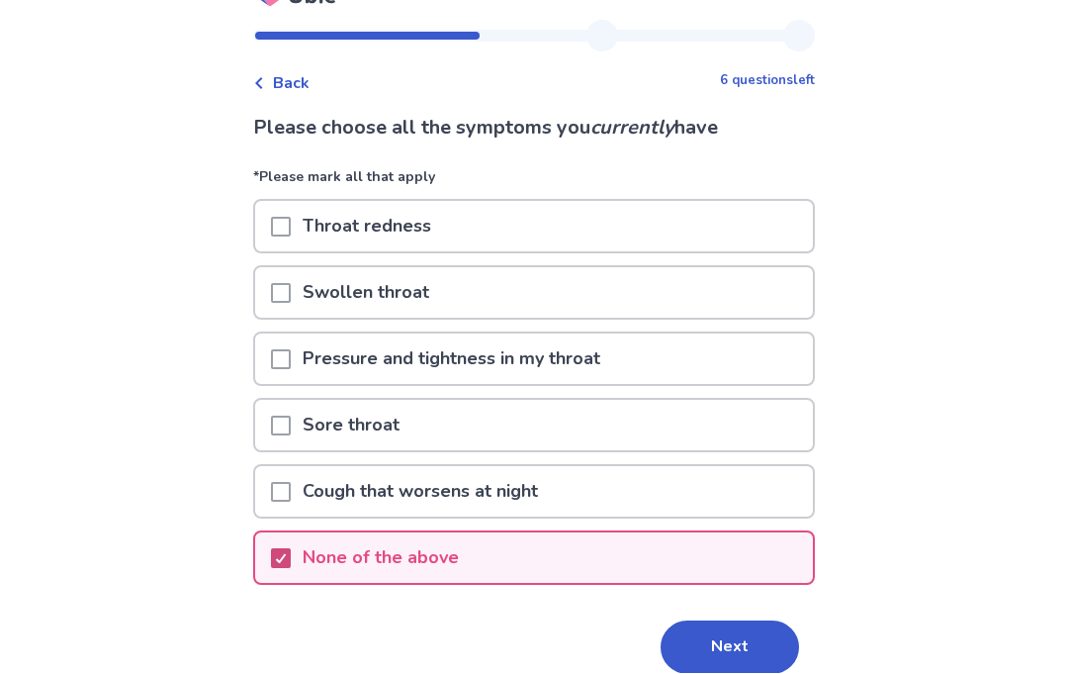
click at [724, 623] on button "Next" at bounding box center [730, 647] width 139 height 53
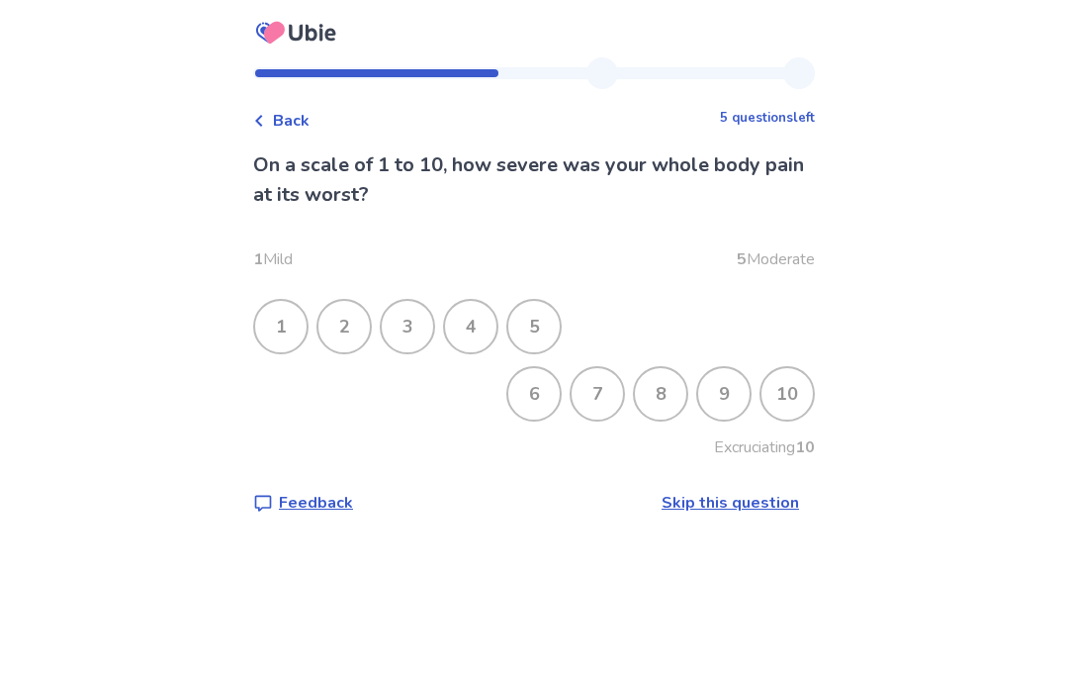
click at [528, 391] on div "6" at bounding box center [534, 393] width 51 height 51
click at [524, 397] on div "6" at bounding box center [534, 393] width 51 height 51
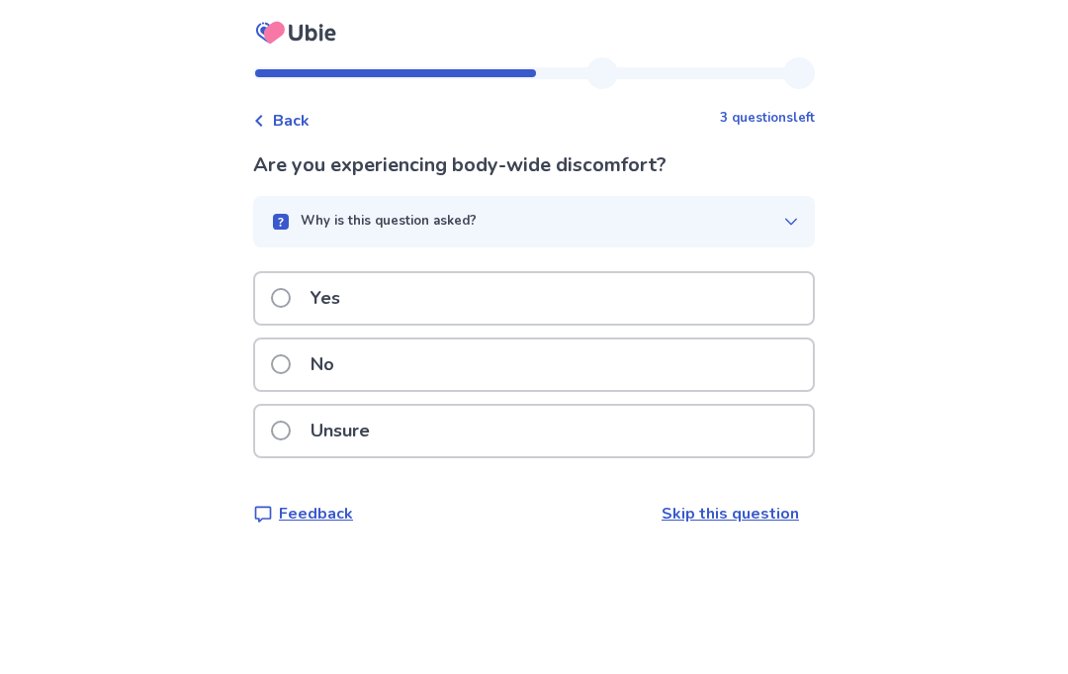
click at [289, 301] on span at bounding box center [281, 298] width 20 height 20
click at [291, 296] on span at bounding box center [281, 298] width 20 height 20
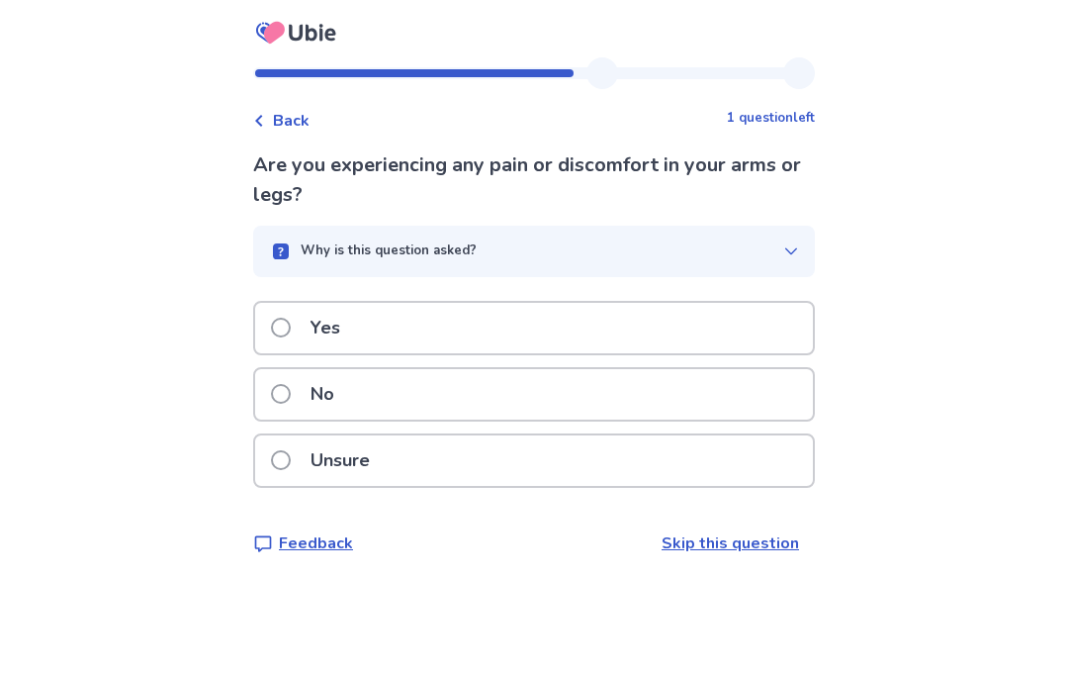
click at [291, 324] on span at bounding box center [281, 328] width 20 height 20
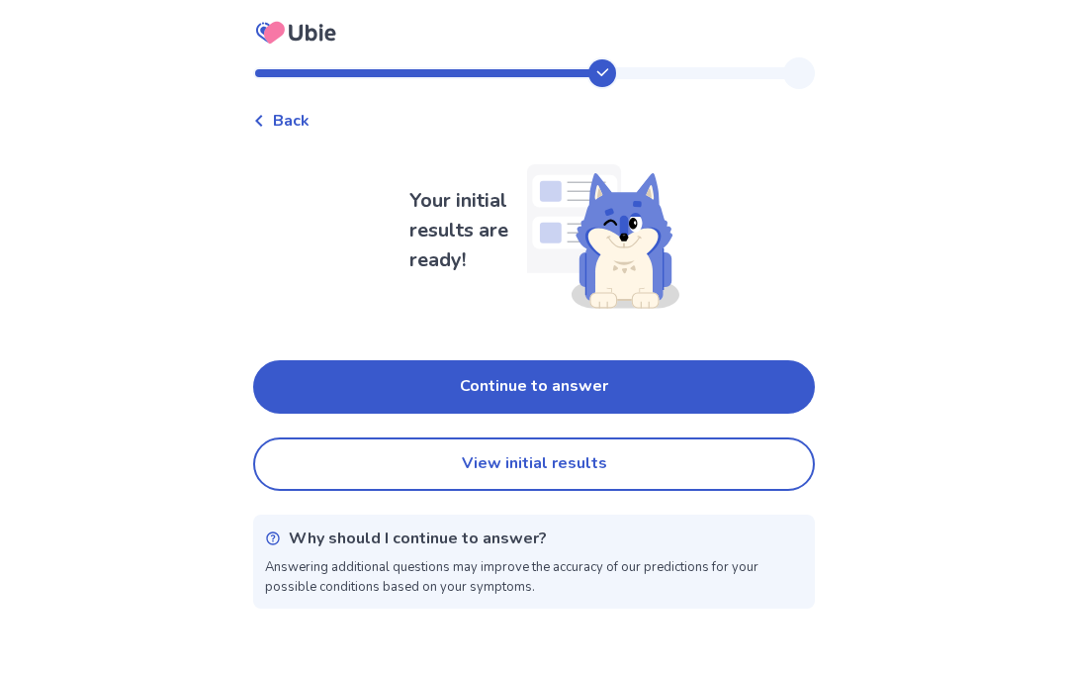
click at [352, 465] on button "View initial results" at bounding box center [534, 463] width 562 height 53
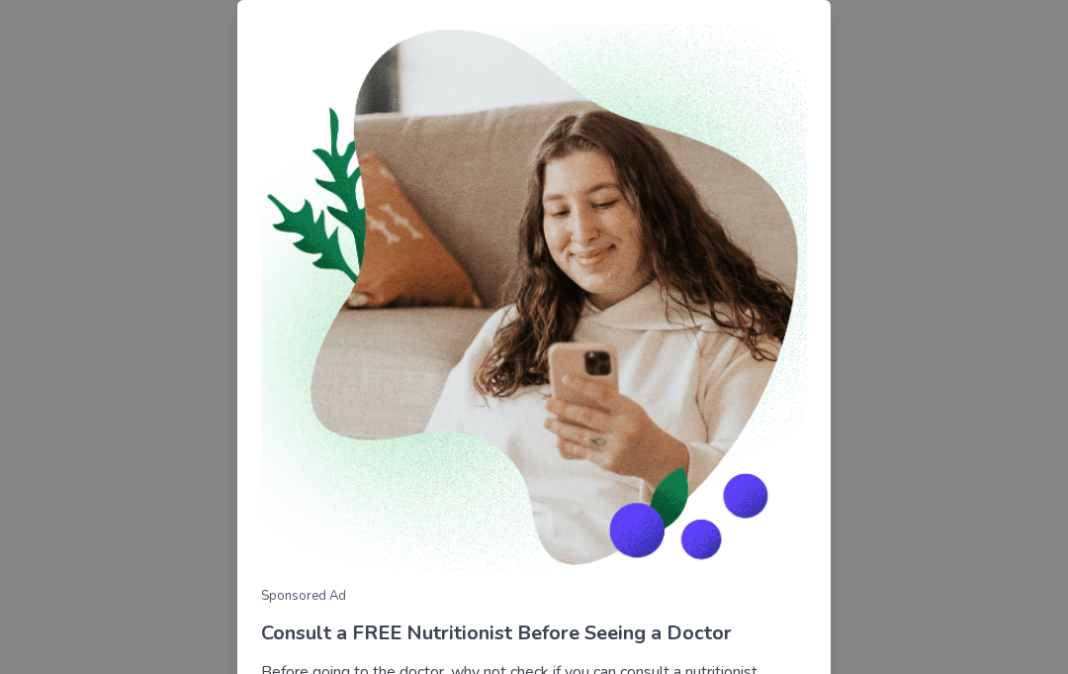
scroll to position [191, 0]
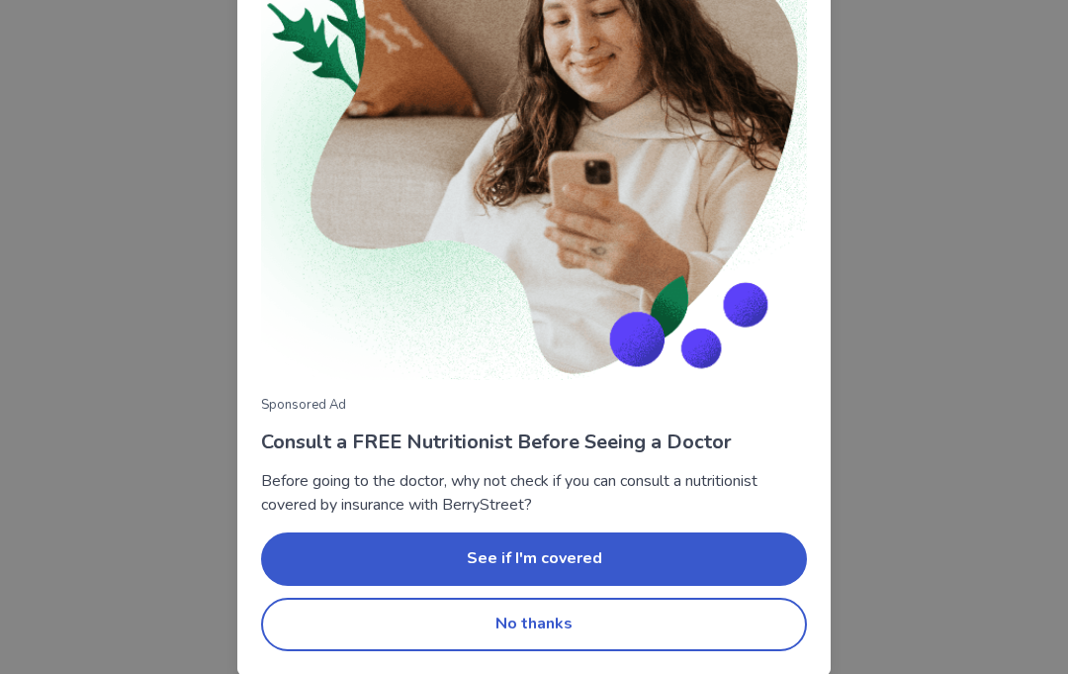
click at [373, 625] on button "No thanks" at bounding box center [534, 624] width 546 height 53
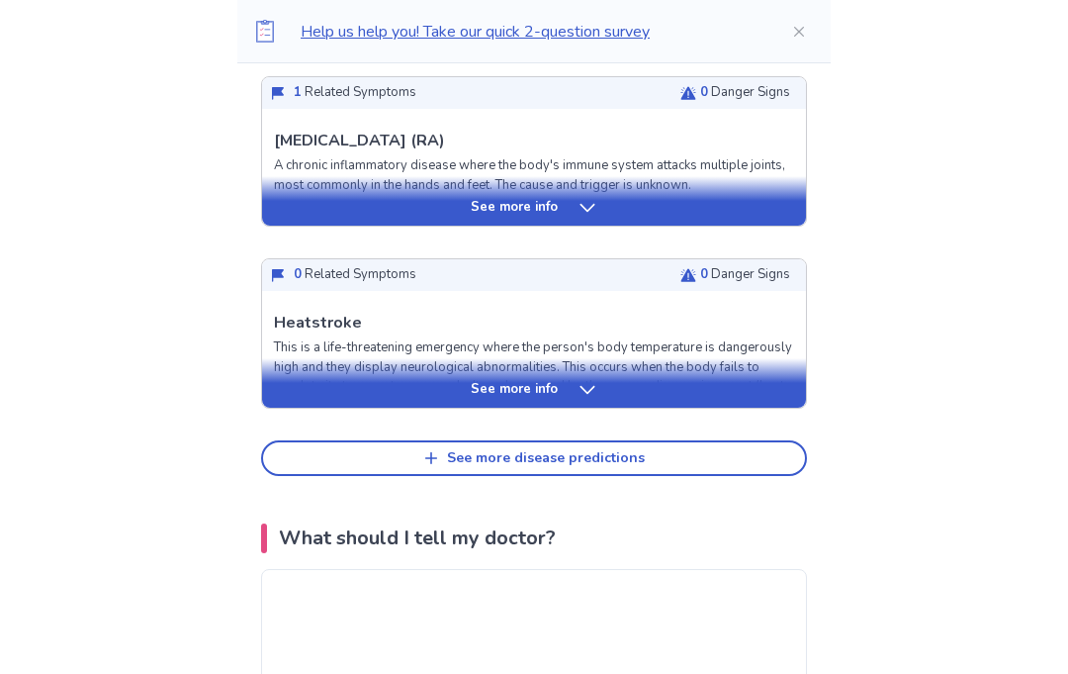
scroll to position [943, 0]
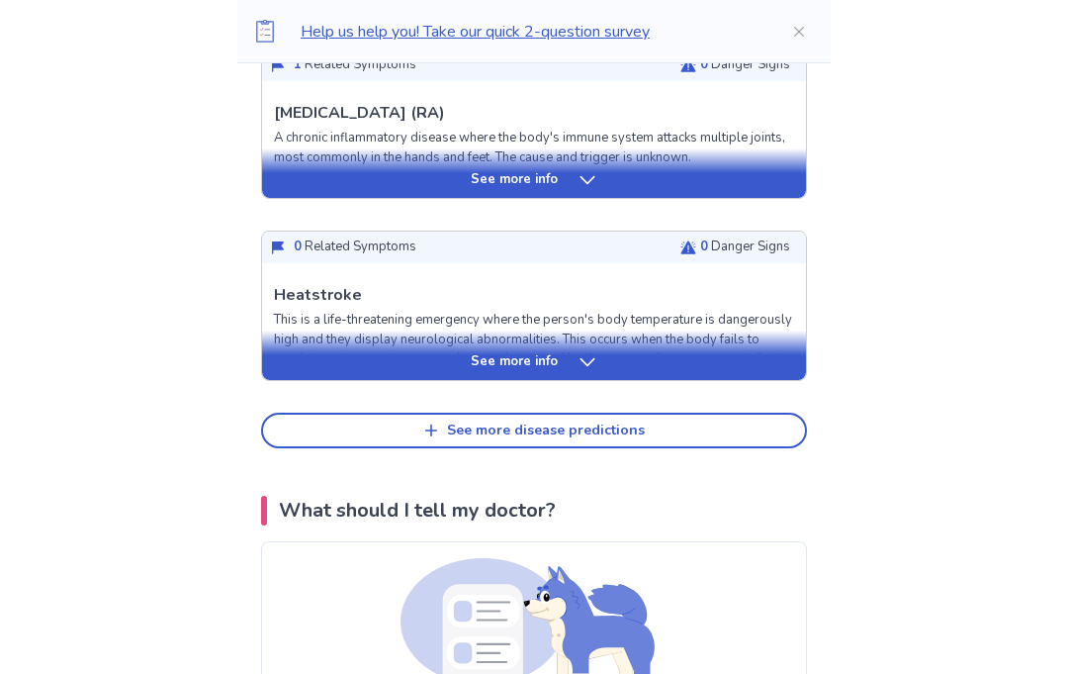
click at [311, 429] on button "See more disease predictions" at bounding box center [534, 431] width 546 height 36
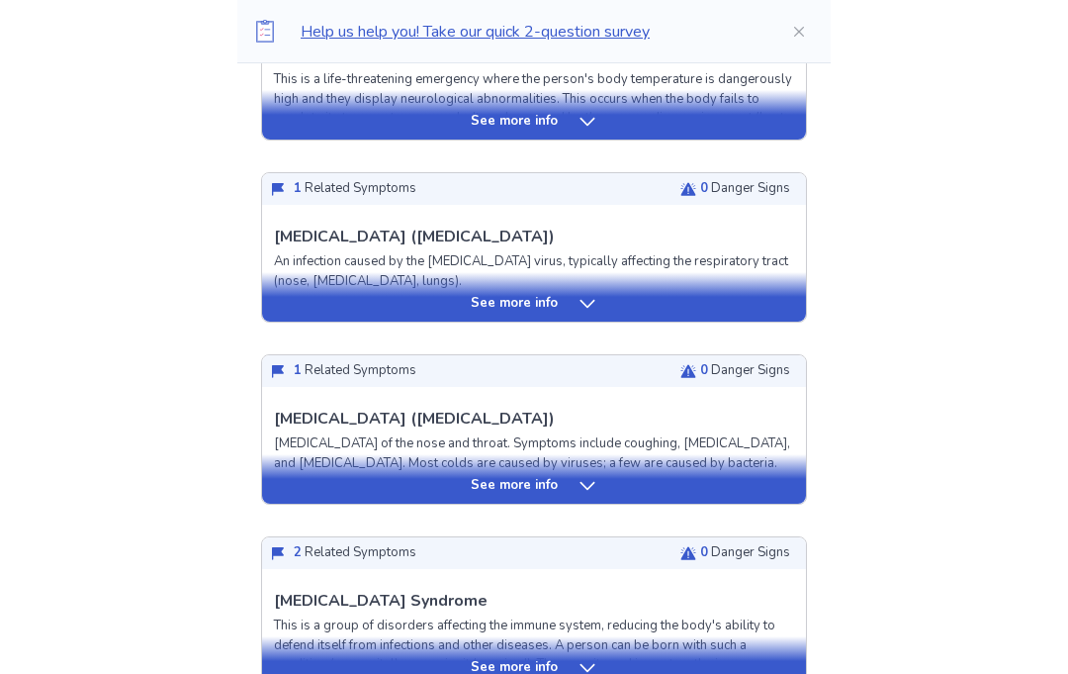
scroll to position [1177, 0]
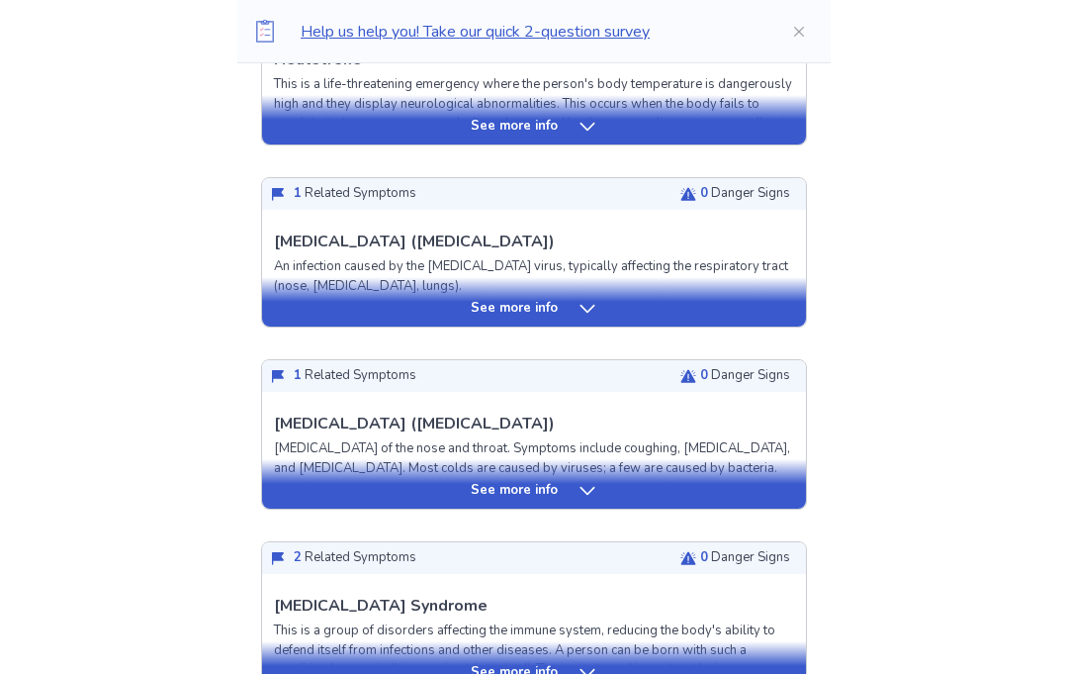
click at [321, 490] on div "See more info" at bounding box center [534, 492] width 544 height 20
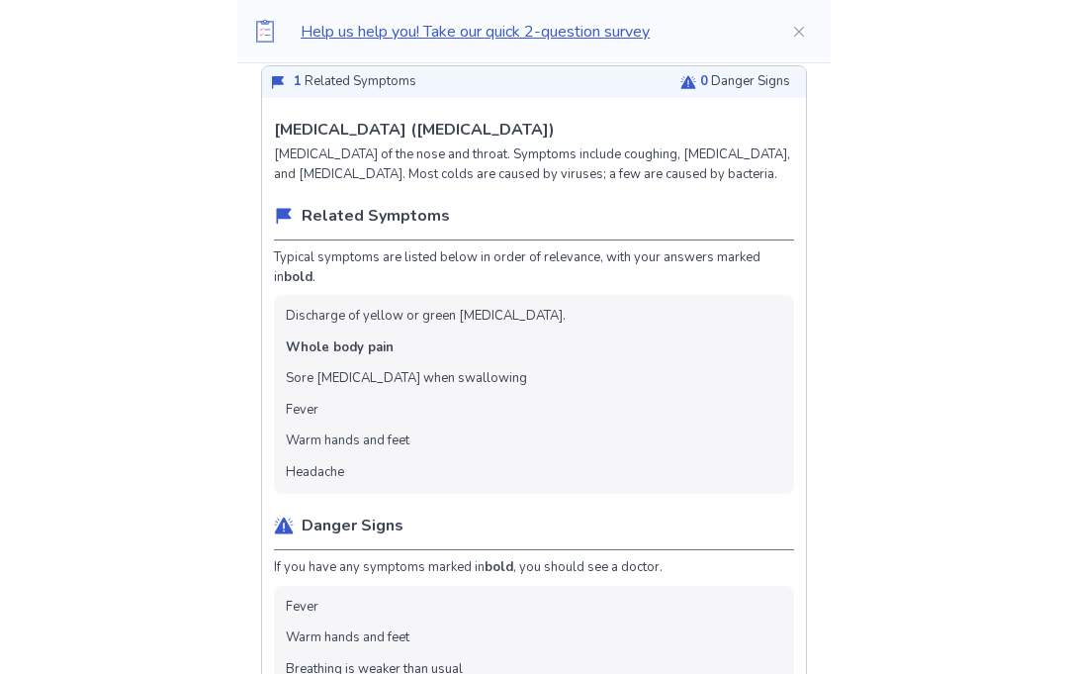
scroll to position [1503, 0]
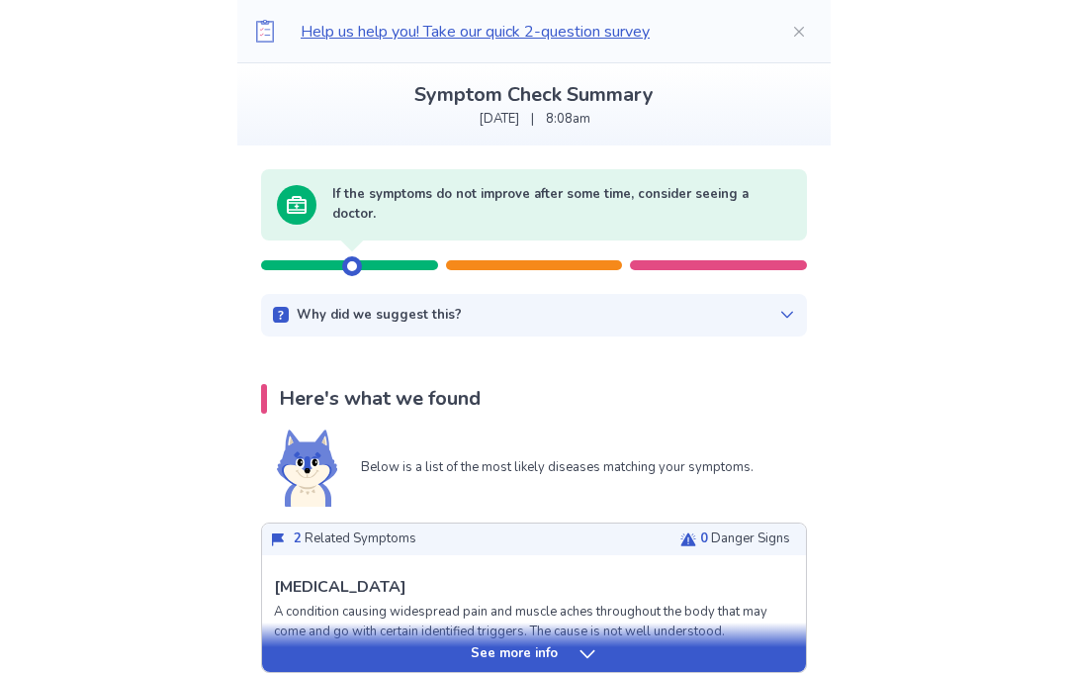
scroll to position [0, 0]
